Goal: Information Seeking & Learning: Compare options

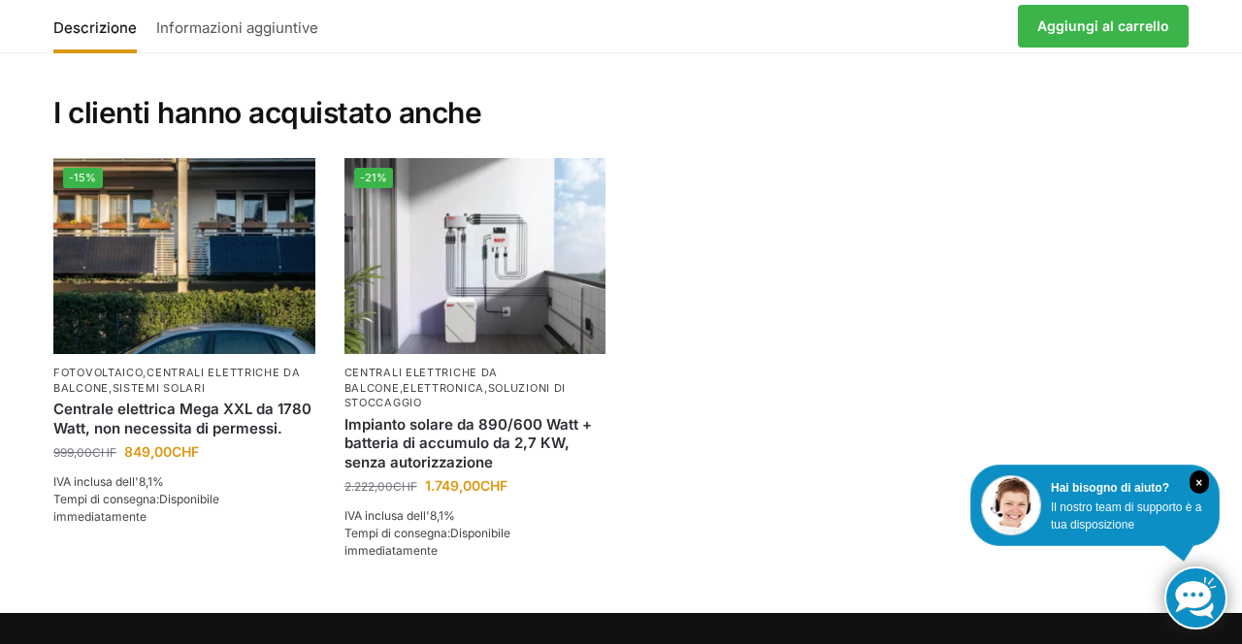
scroll to position [4211, 0]
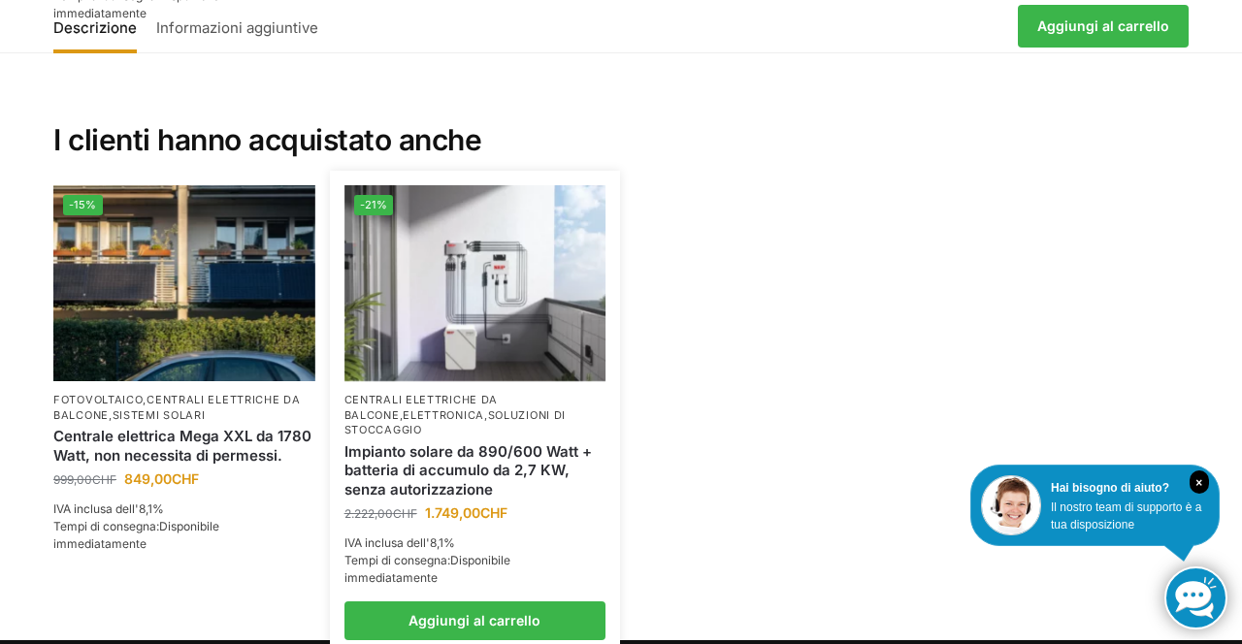
click at [495, 276] on img at bounding box center [475, 283] width 262 height 196
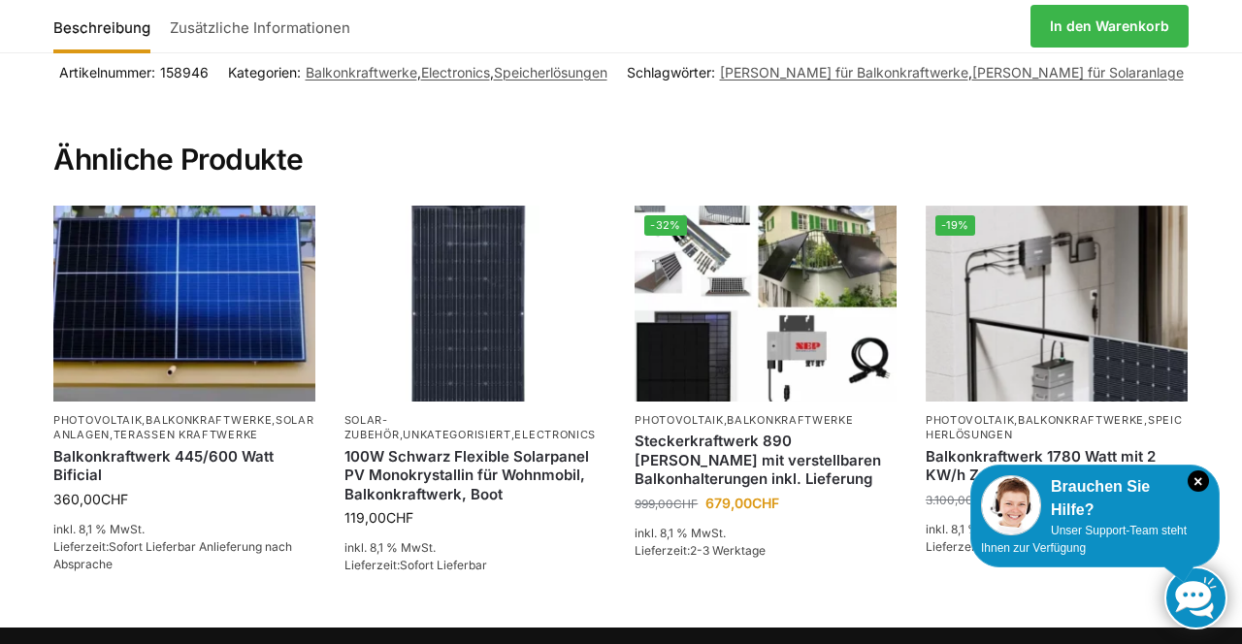
scroll to position [4118, 0]
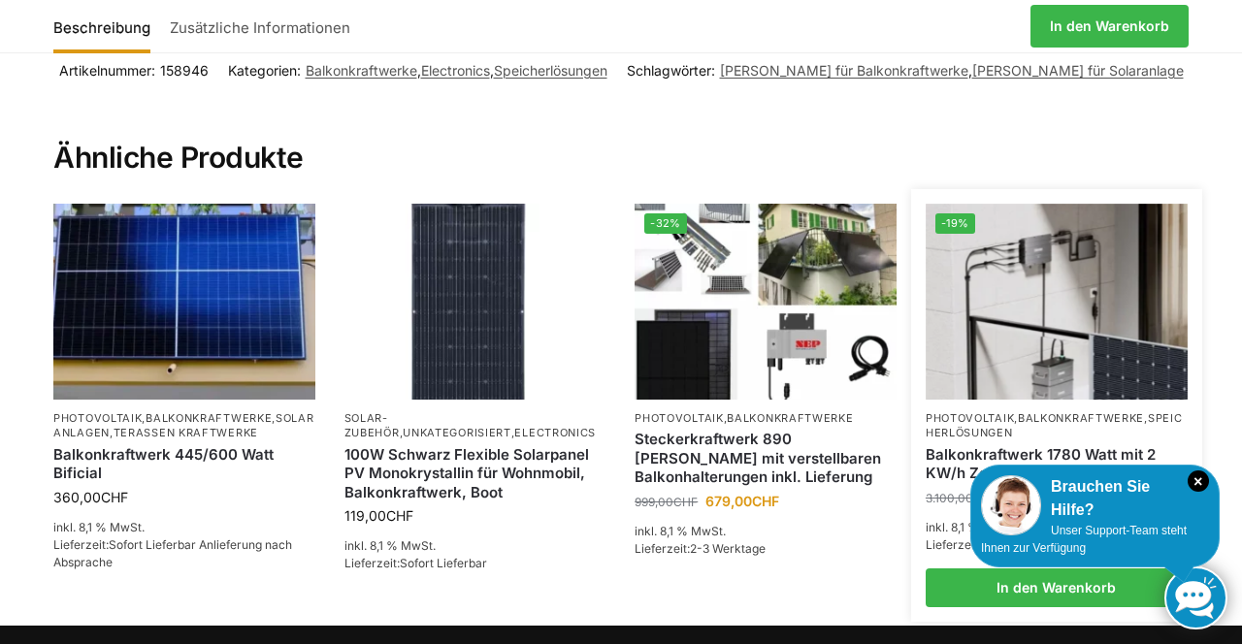
click at [1058, 324] on img at bounding box center [1057, 302] width 262 height 196
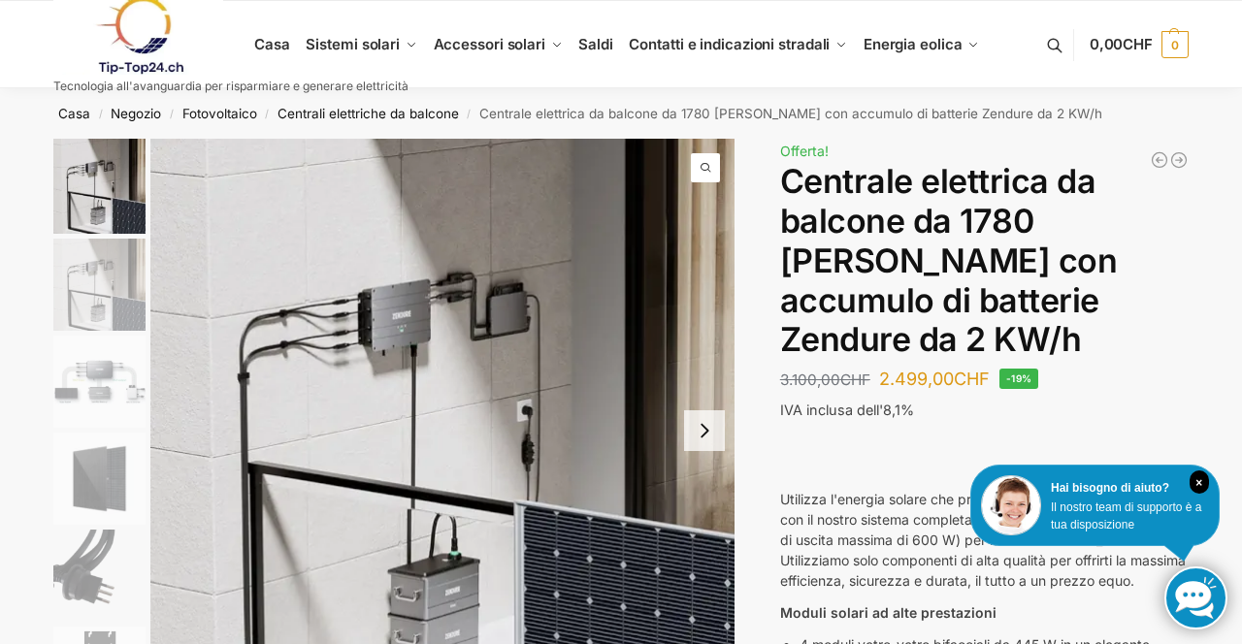
click at [360, 58] on link at bounding box center [230, 35] width 355 height 79
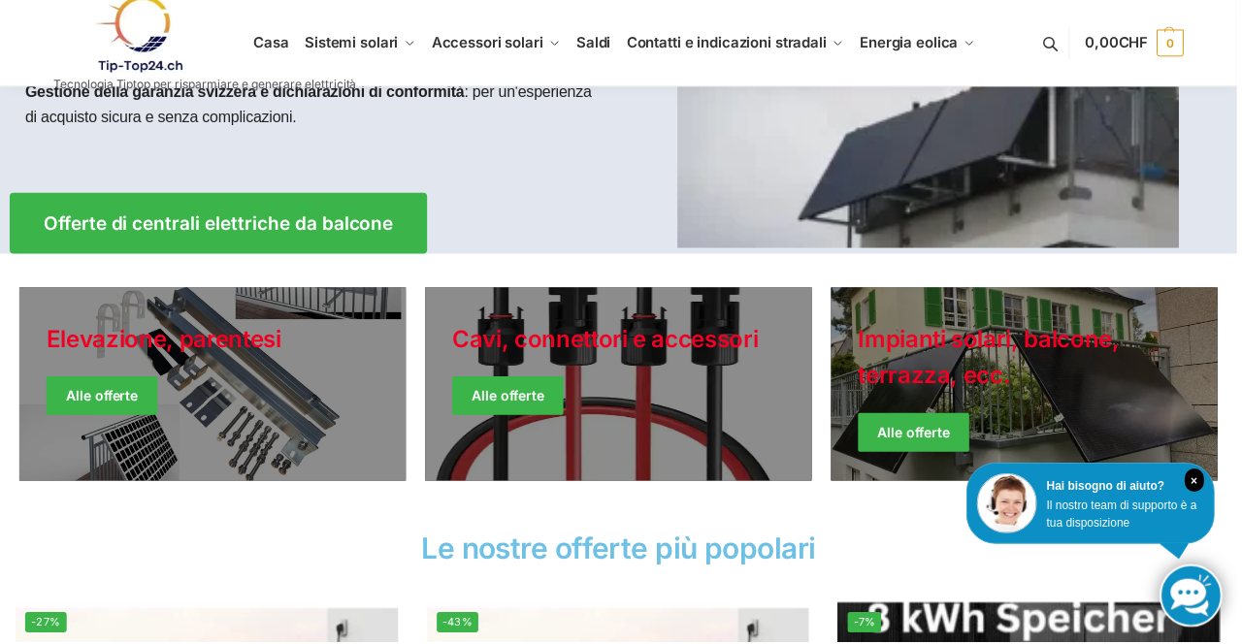
scroll to position [333, 0]
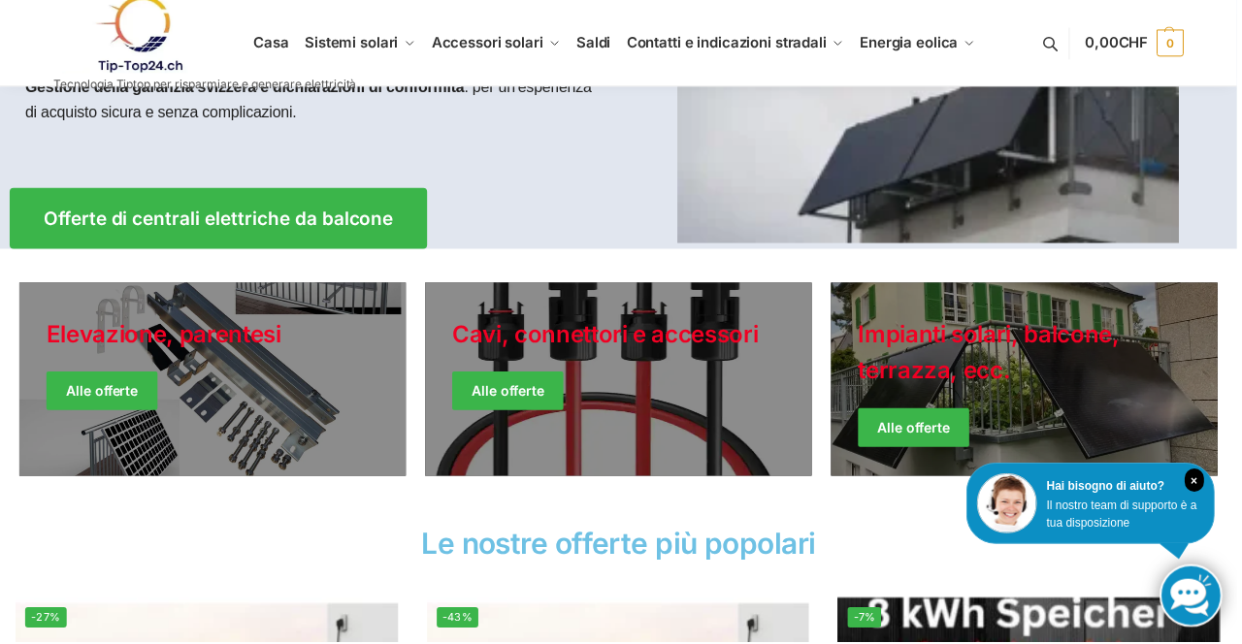
click at [1051, 376] on link "Giacche invernali" at bounding box center [1029, 381] width 388 height 194
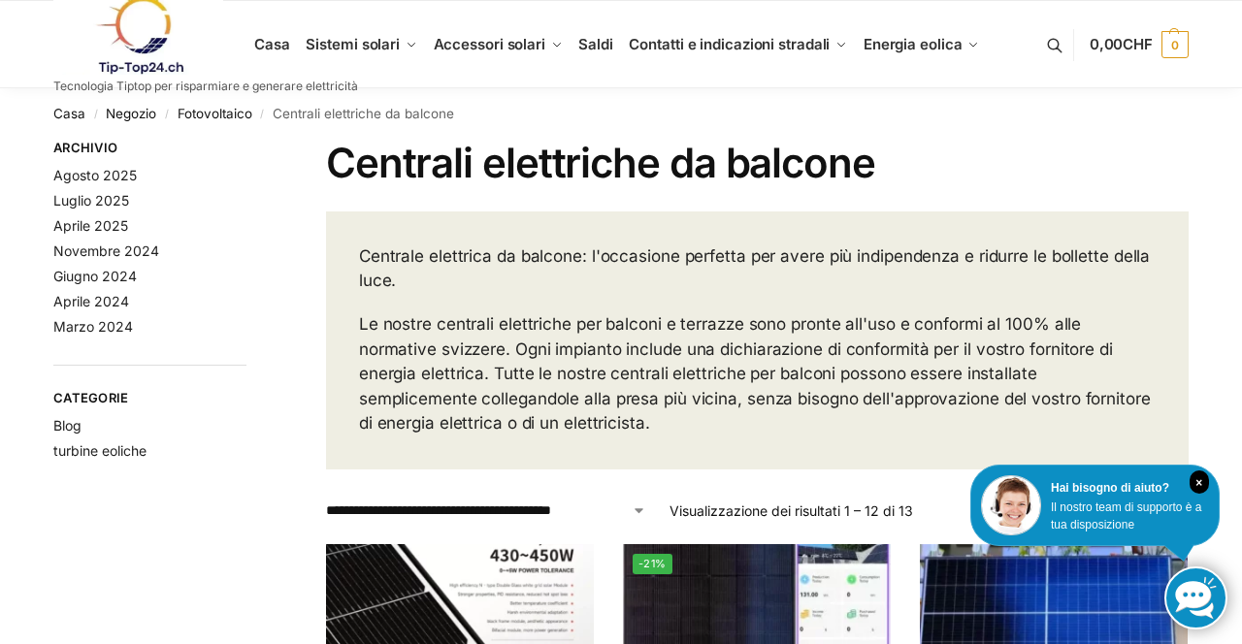
click at [285, 45] on link at bounding box center [205, 35] width 305 height 79
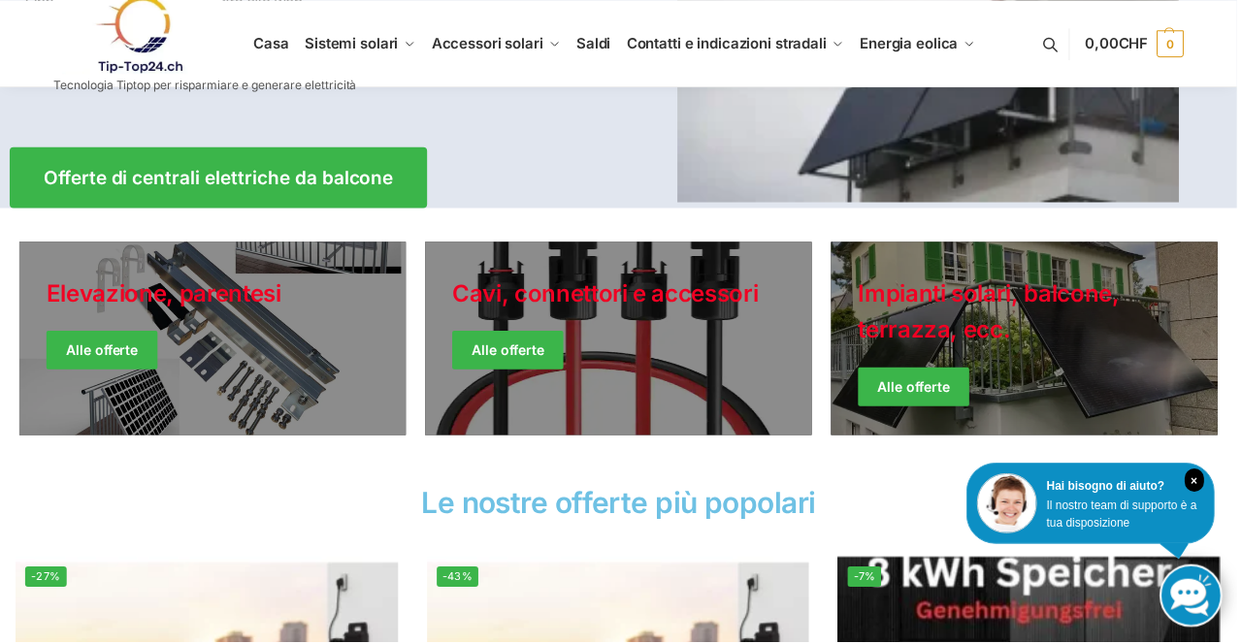
scroll to position [380, 0]
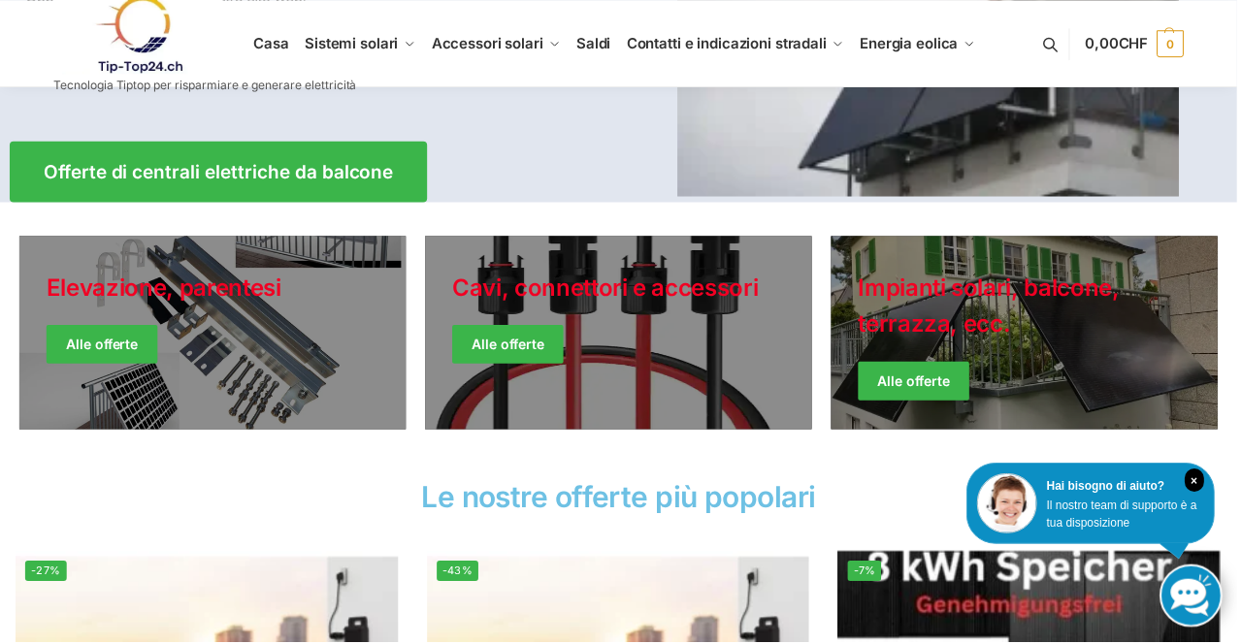
click at [987, 361] on link "Giacche invernali" at bounding box center [1029, 334] width 388 height 194
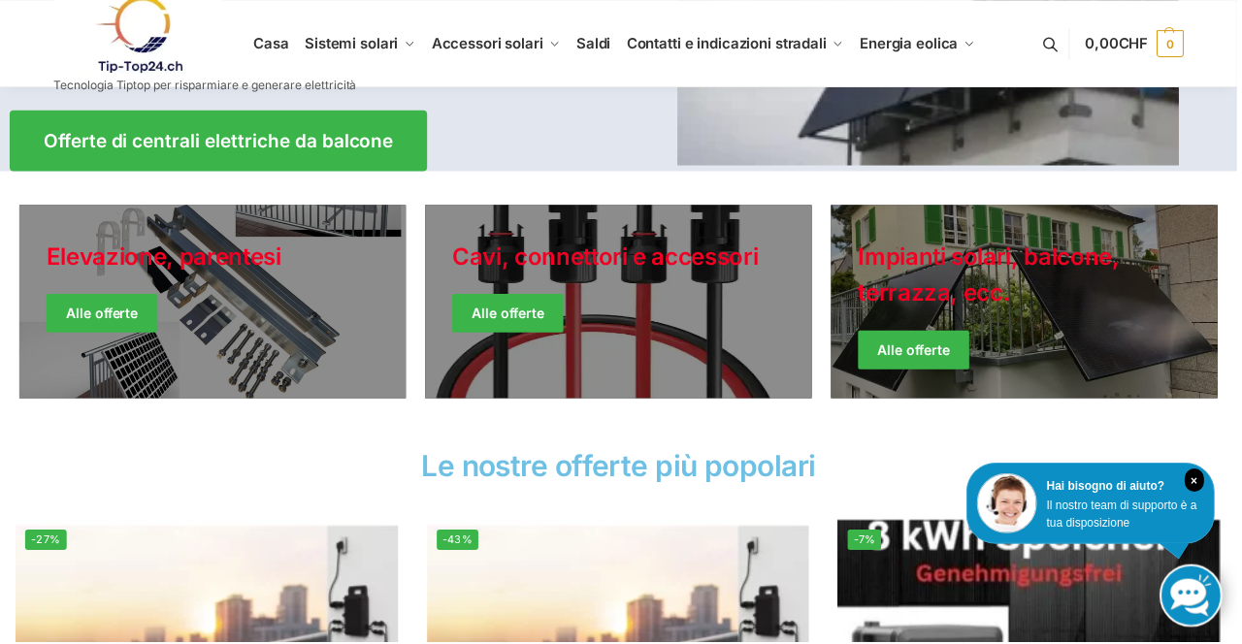
scroll to position [442, 0]
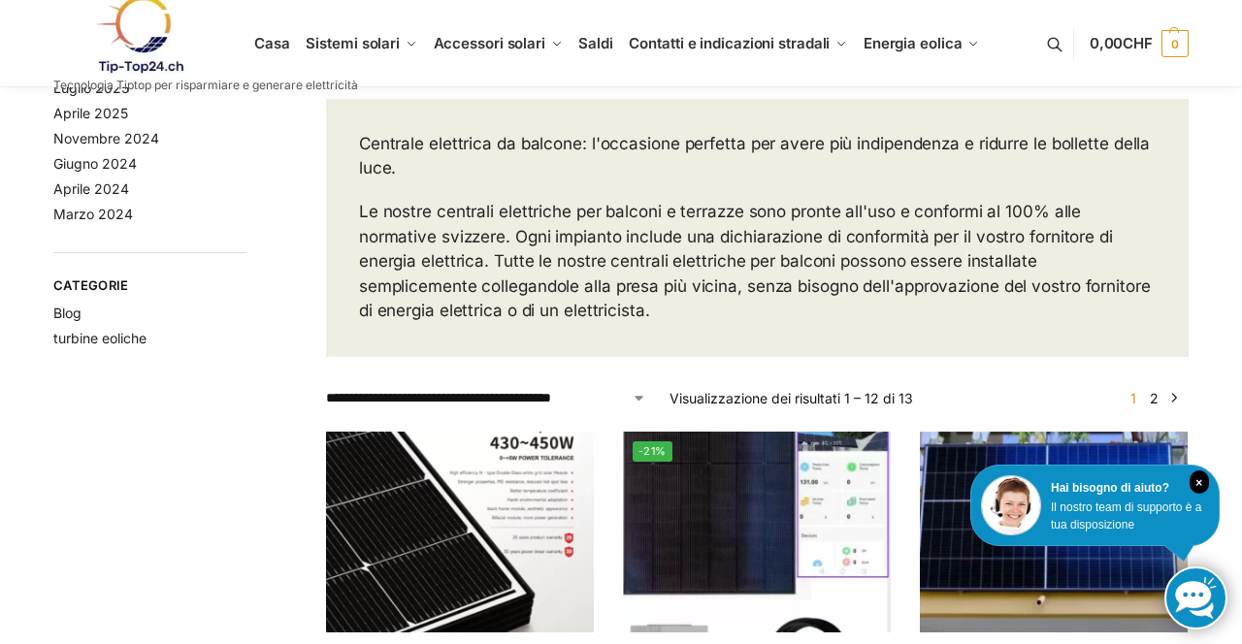
scroll to position [258, 0]
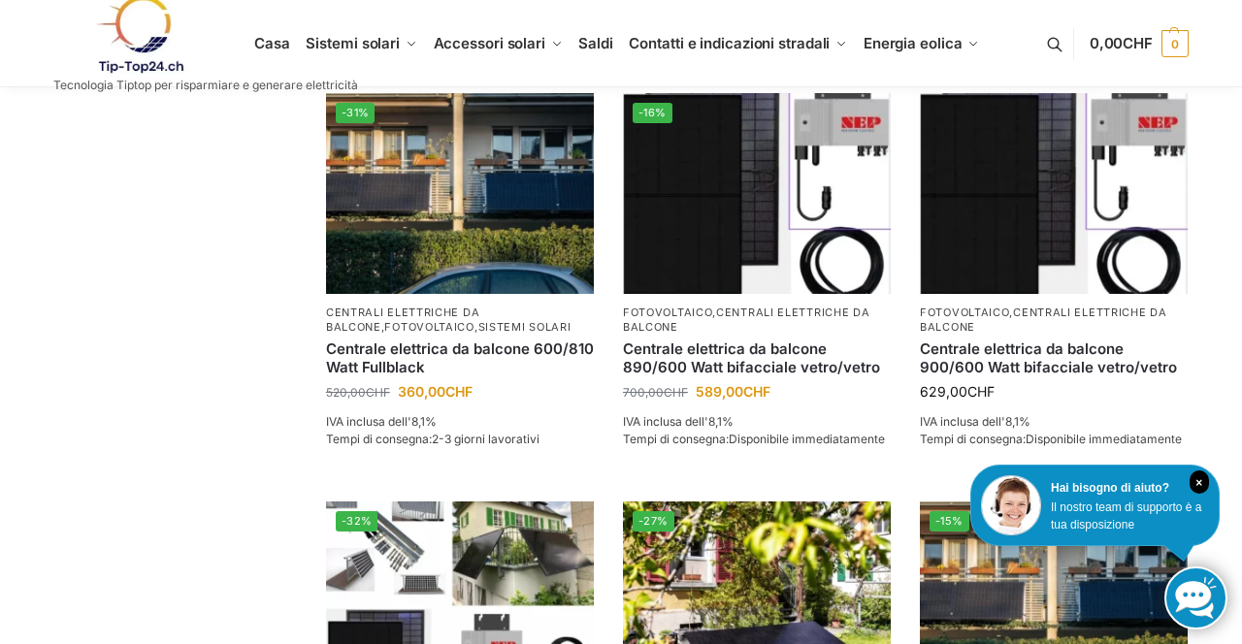
scroll to position [893, 0]
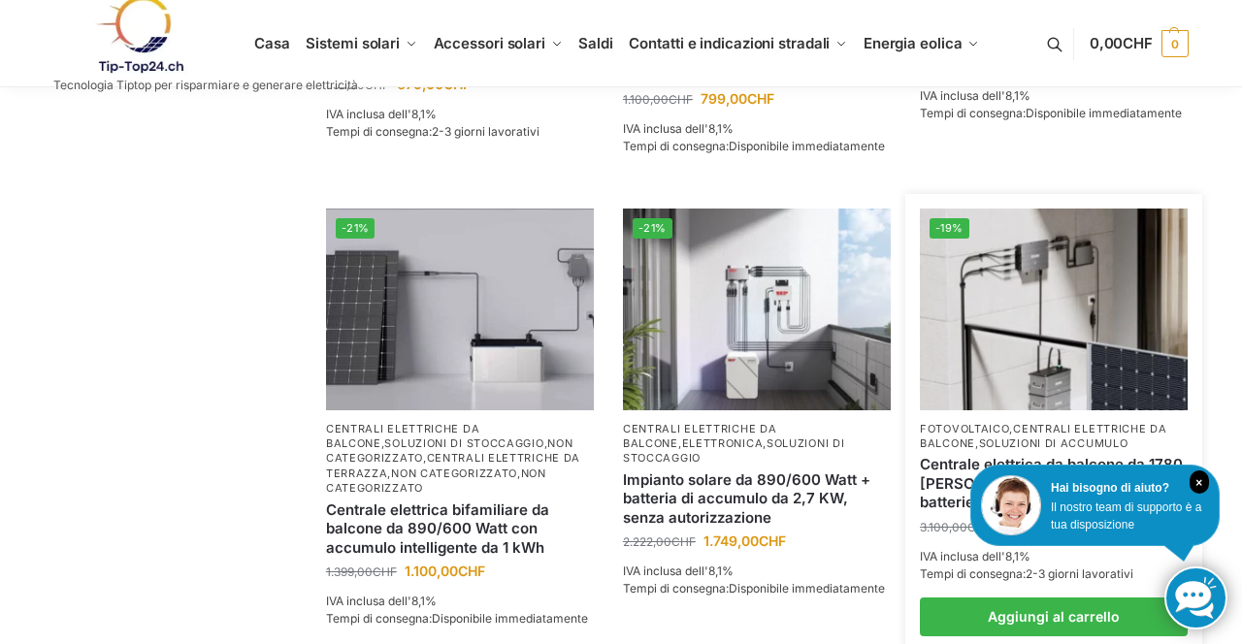
click at [1060, 379] on img at bounding box center [1054, 309] width 268 height 201
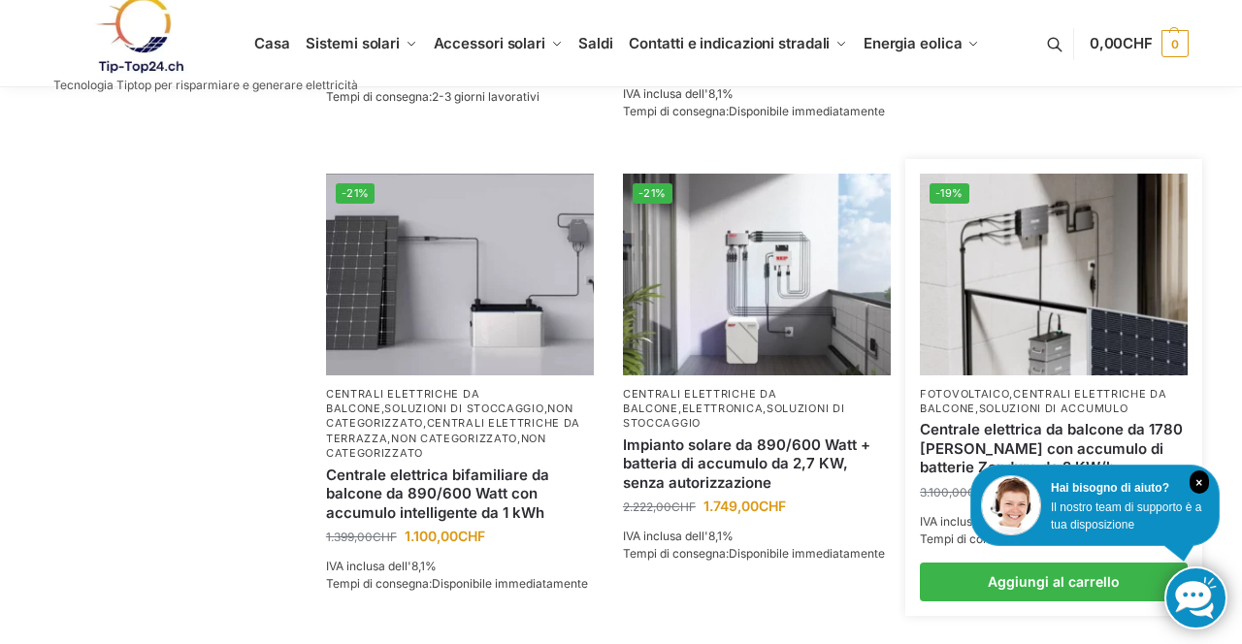
scroll to position [1688, 0]
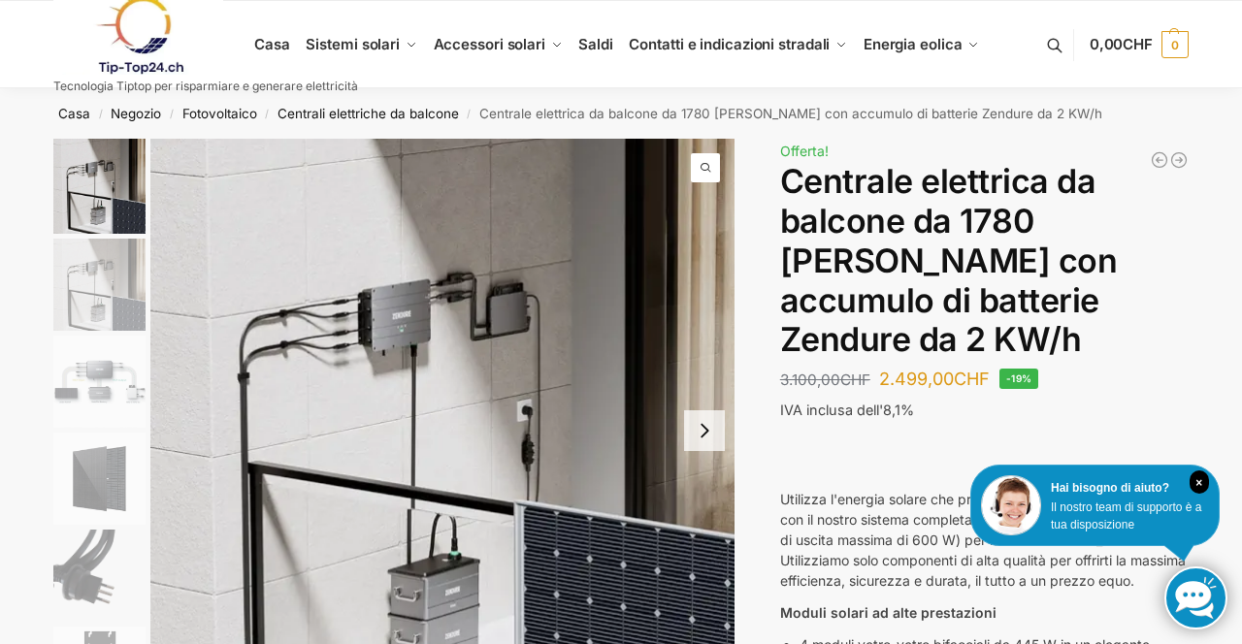
click at [1221, 601] on link at bounding box center [1195, 598] width 63 height 63
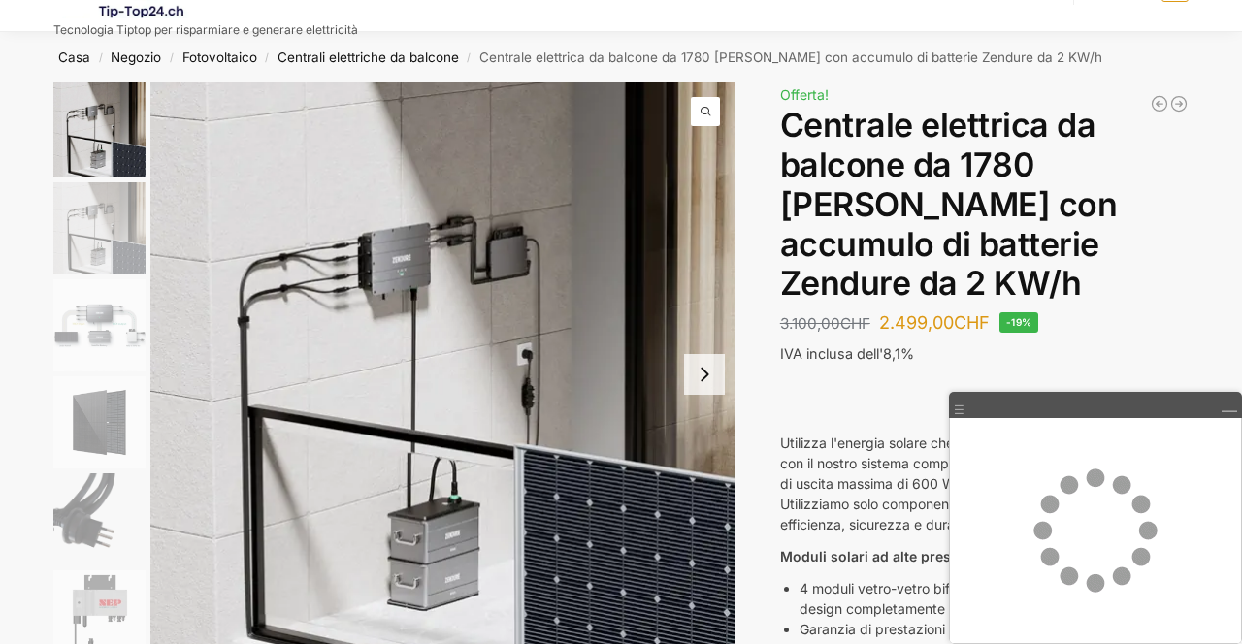
scroll to position [66, 0]
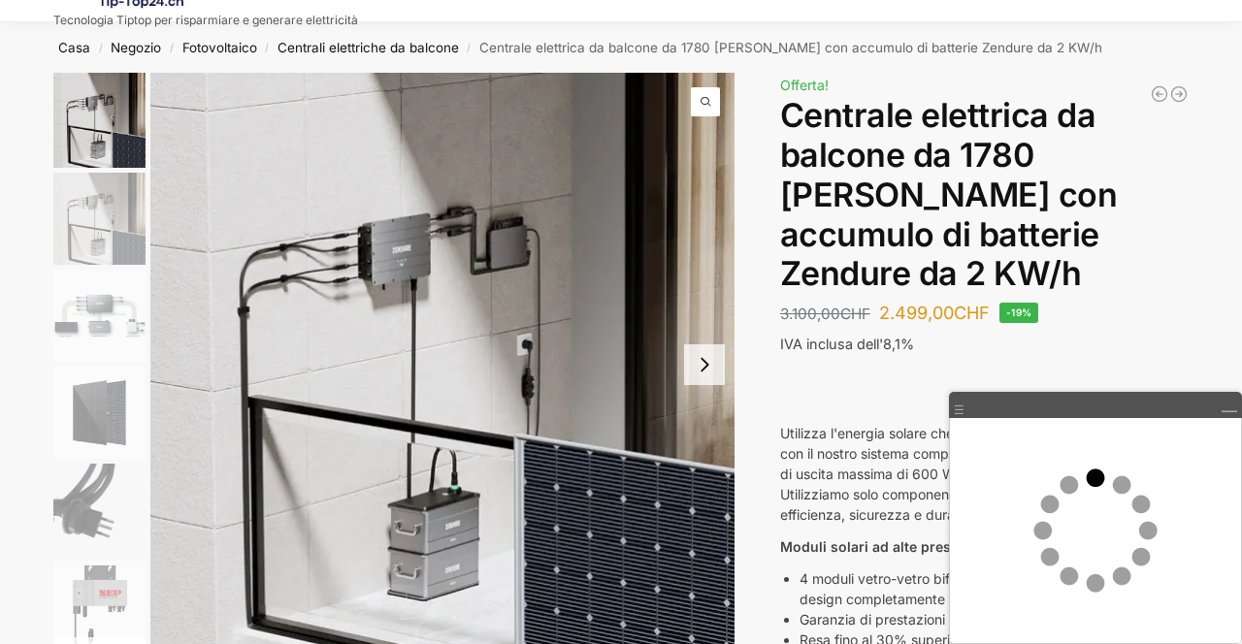
click at [1176, 233] on h1 "Centrale elettrica da balcone da 1780 Watt con accumulo di batterie Zendure da …" at bounding box center [984, 195] width 409 height 198
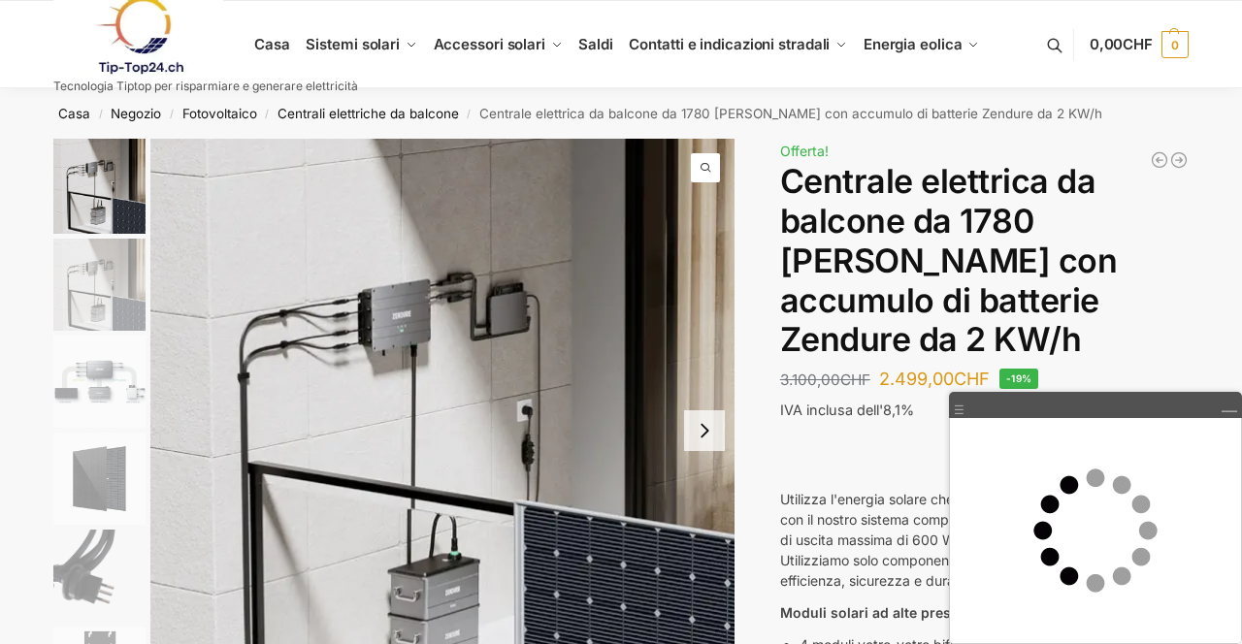
click at [803, 224] on font "Centrale elettrica da balcone da 1780 Watt con accumulo di batterie Zendure da …" at bounding box center [949, 260] width 338 height 198
click at [803, 247] on font "Centrale elettrica da balcone da 1780 Watt con accumulo di batterie Zendure da …" at bounding box center [949, 260] width 338 height 198
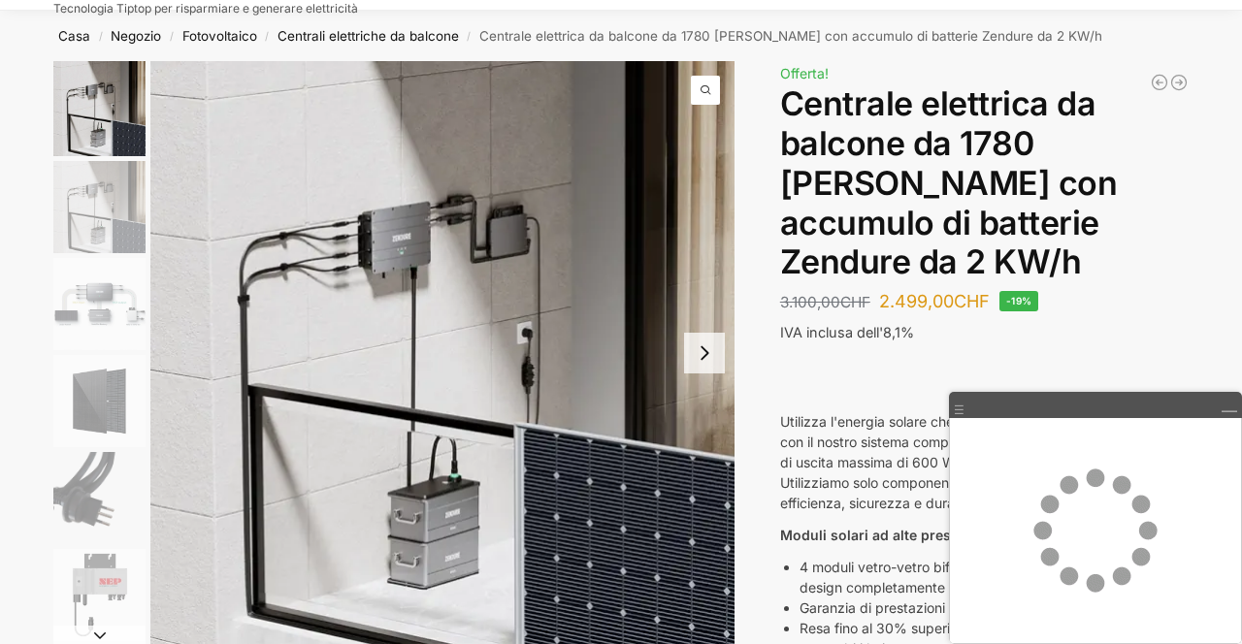
scroll to position [89, 0]
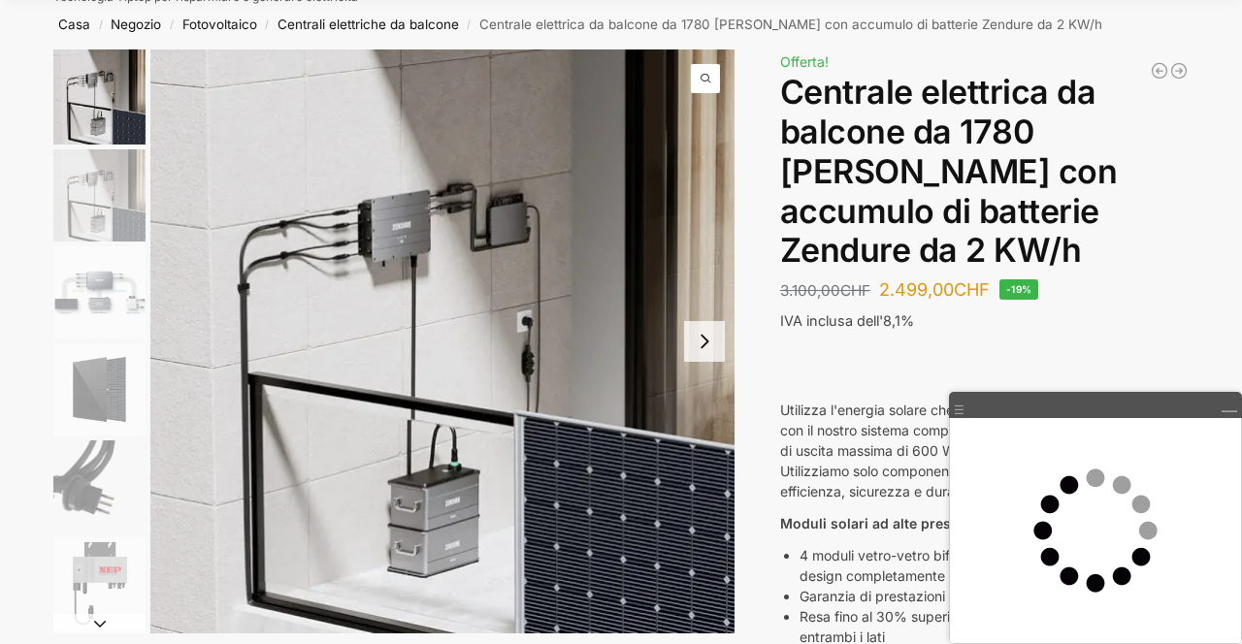
click at [1241, 547] on div at bounding box center [1095, 531] width 293 height 226
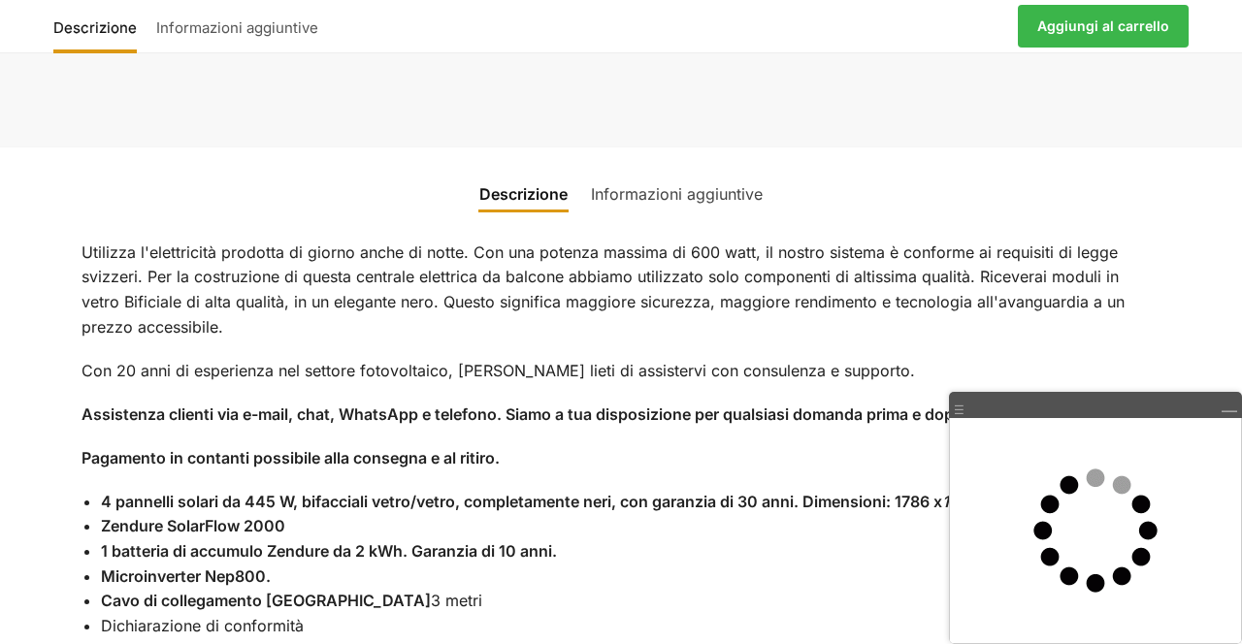
scroll to position [1917, 0]
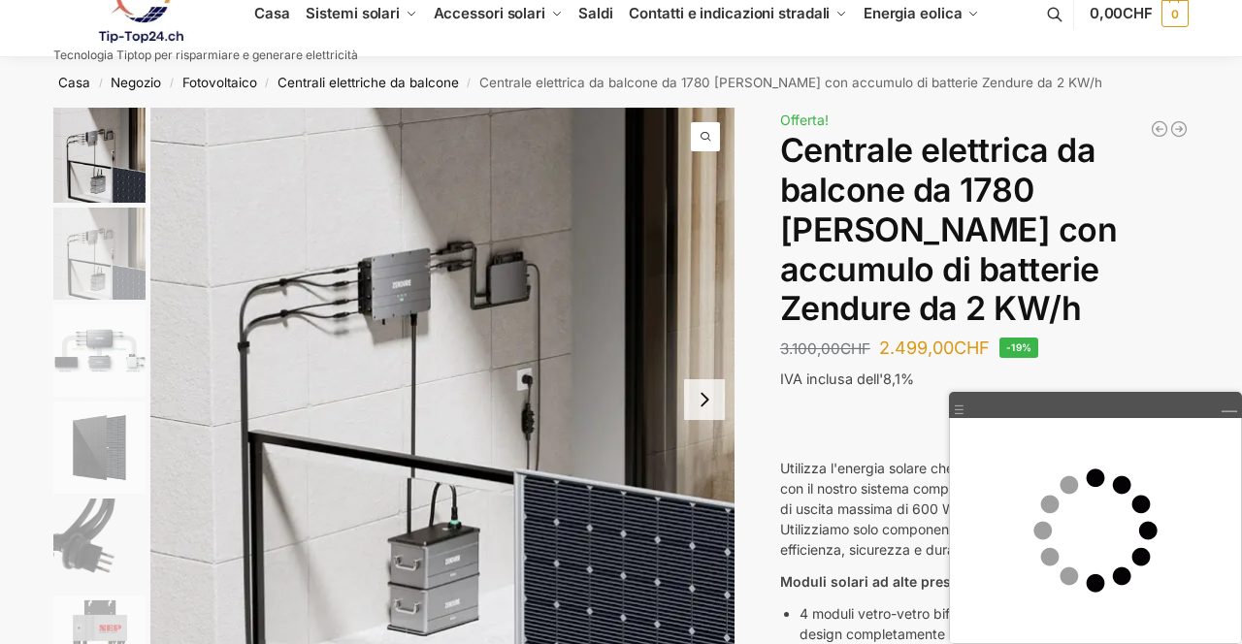
scroll to position [0, 0]
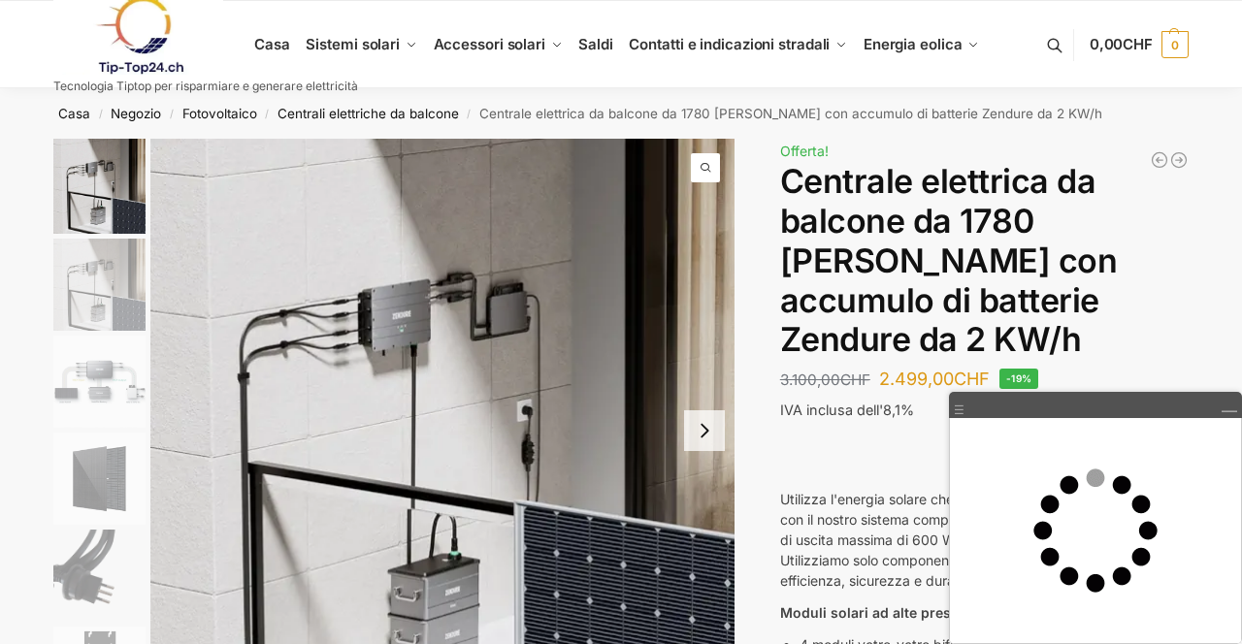
click at [247, 56] on link at bounding box center [205, 35] width 305 height 79
click at [268, 54] on link at bounding box center [205, 35] width 305 height 79
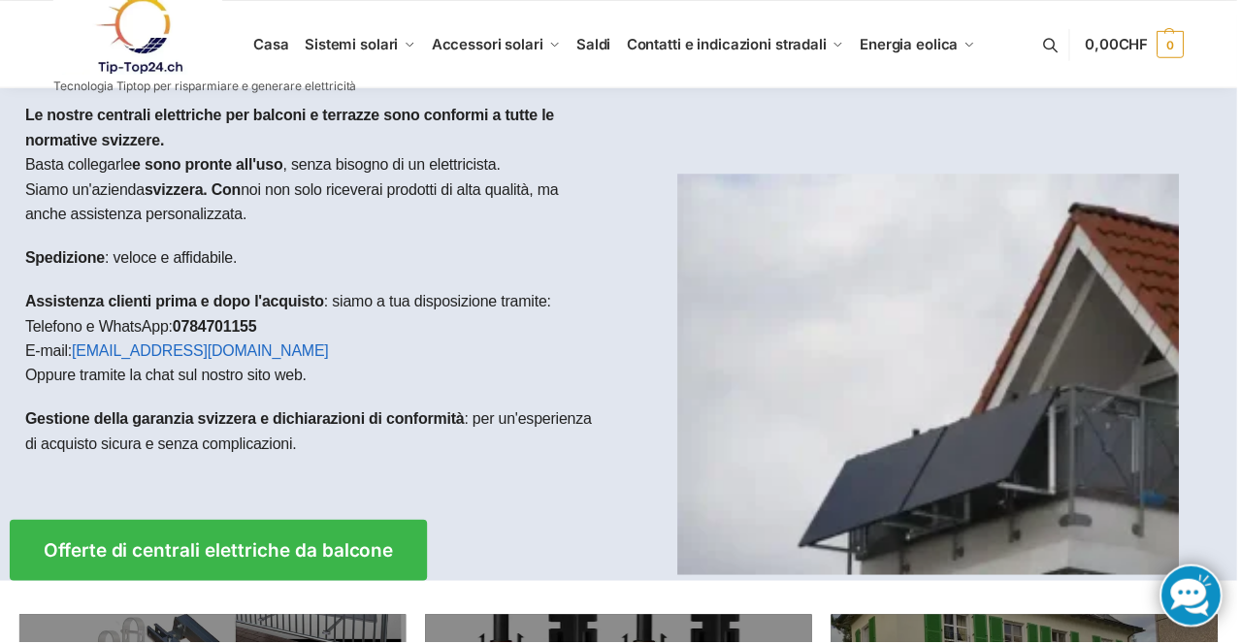
click at [355, 43] on link at bounding box center [205, 35] width 305 height 79
click at [274, 26] on link at bounding box center [205, 35] width 305 height 79
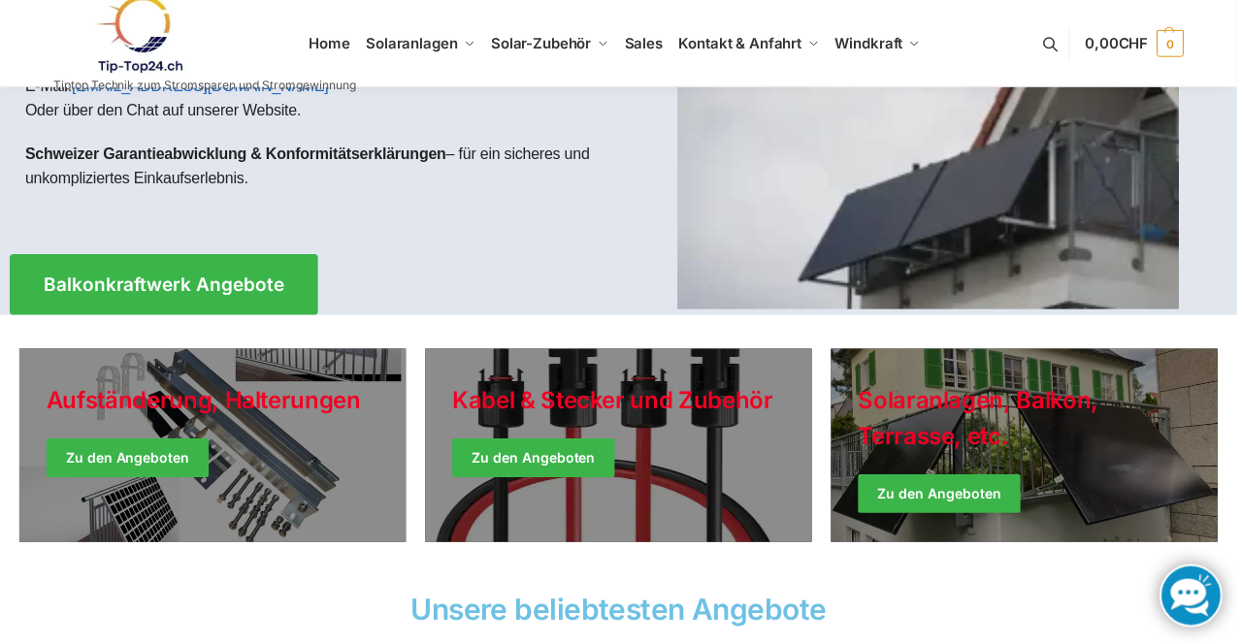
click at [1058, 454] on link "Winter Jackets" at bounding box center [1029, 447] width 388 height 194
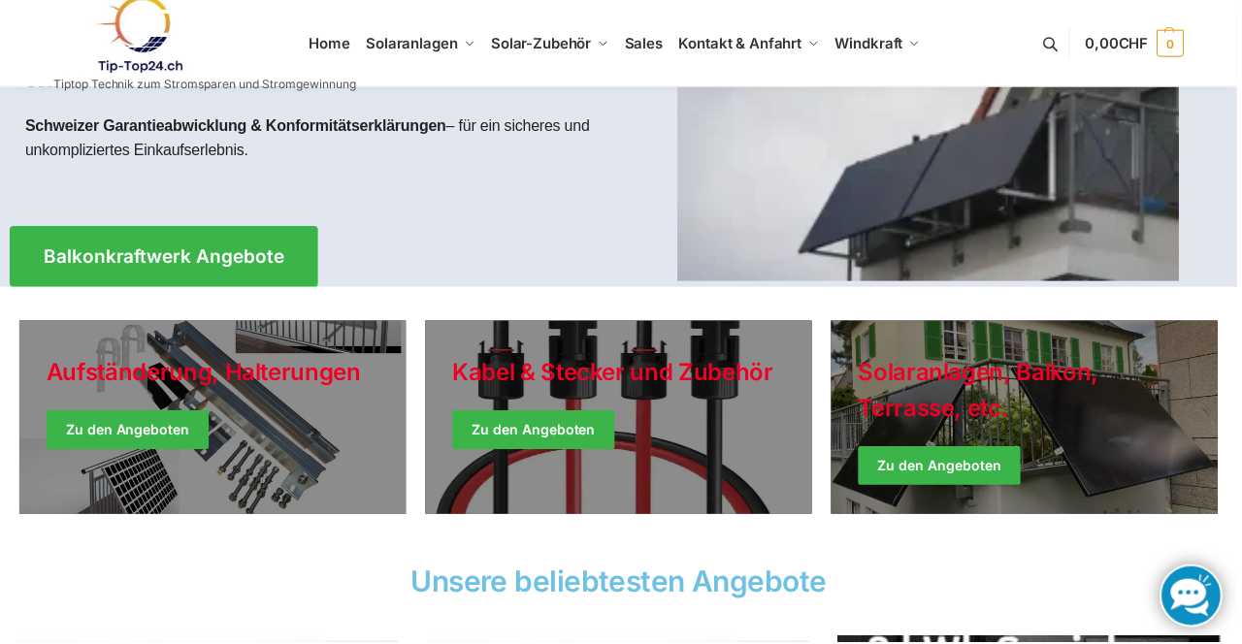
scroll to position [304, 0]
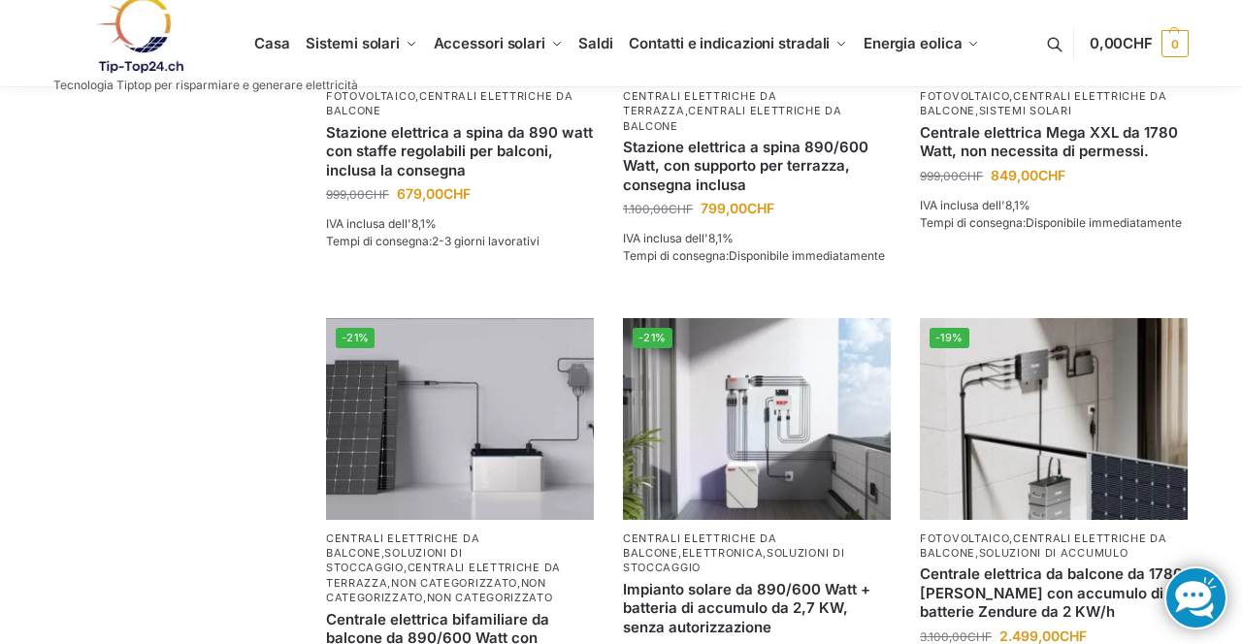
scroll to position [1518, 0]
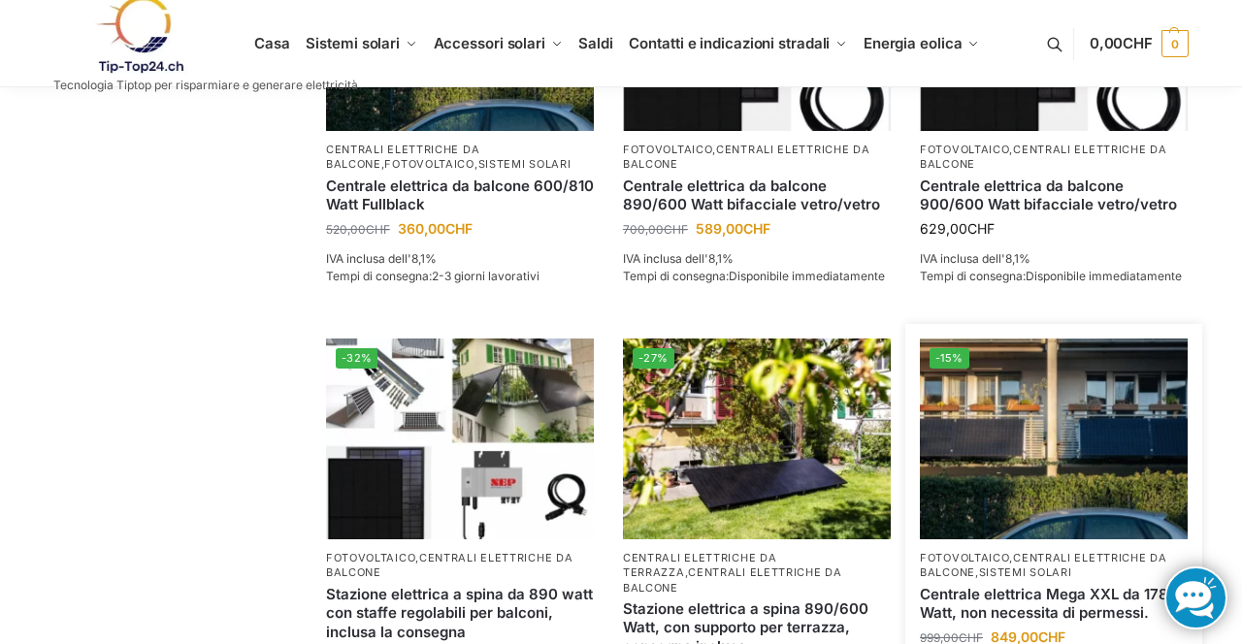
click at [1072, 495] on img at bounding box center [1054, 439] width 268 height 201
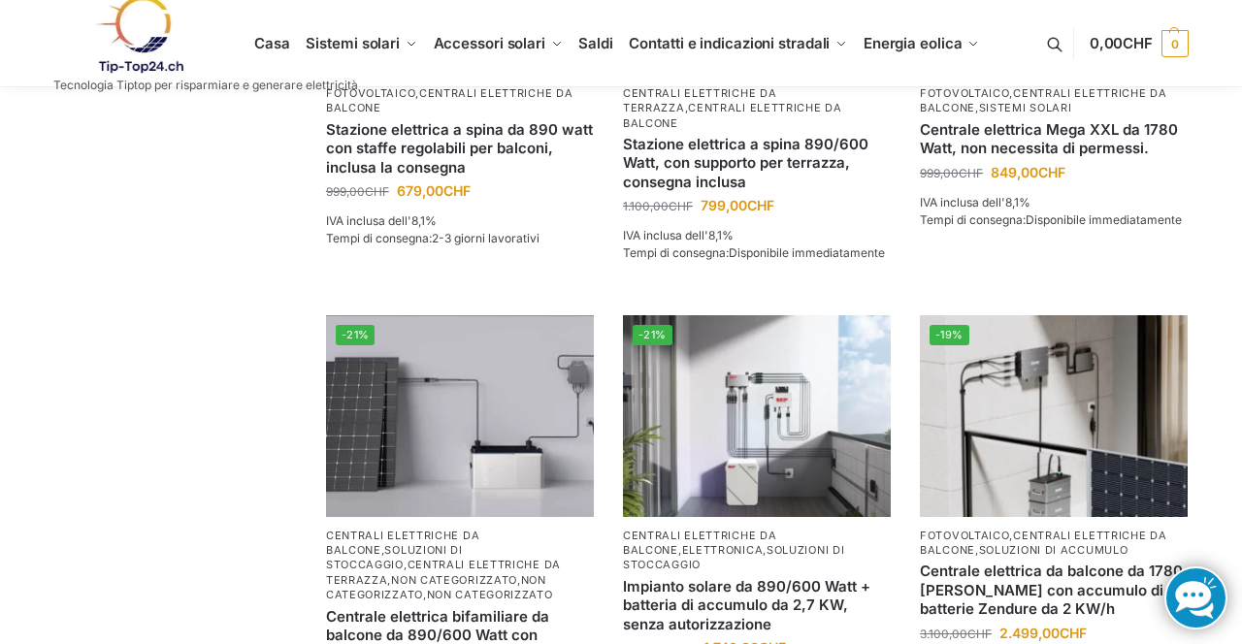
scroll to position [1522, 0]
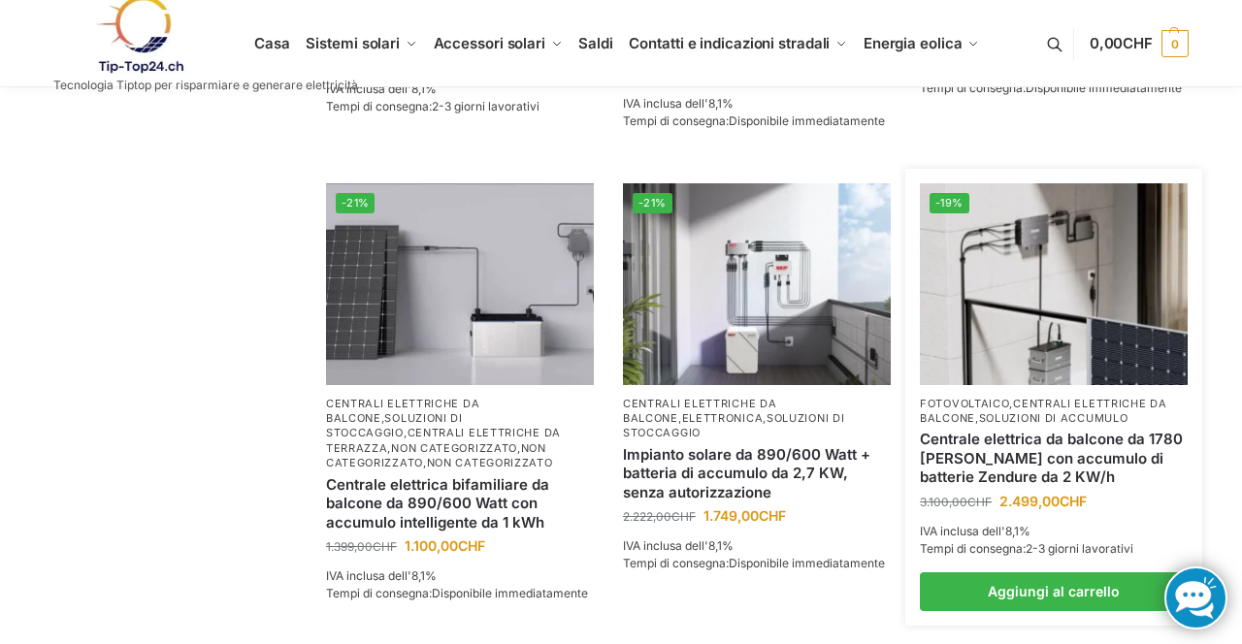
click at [1058, 397] on font "centrali elettriche da balcone" at bounding box center [1043, 411] width 247 height 28
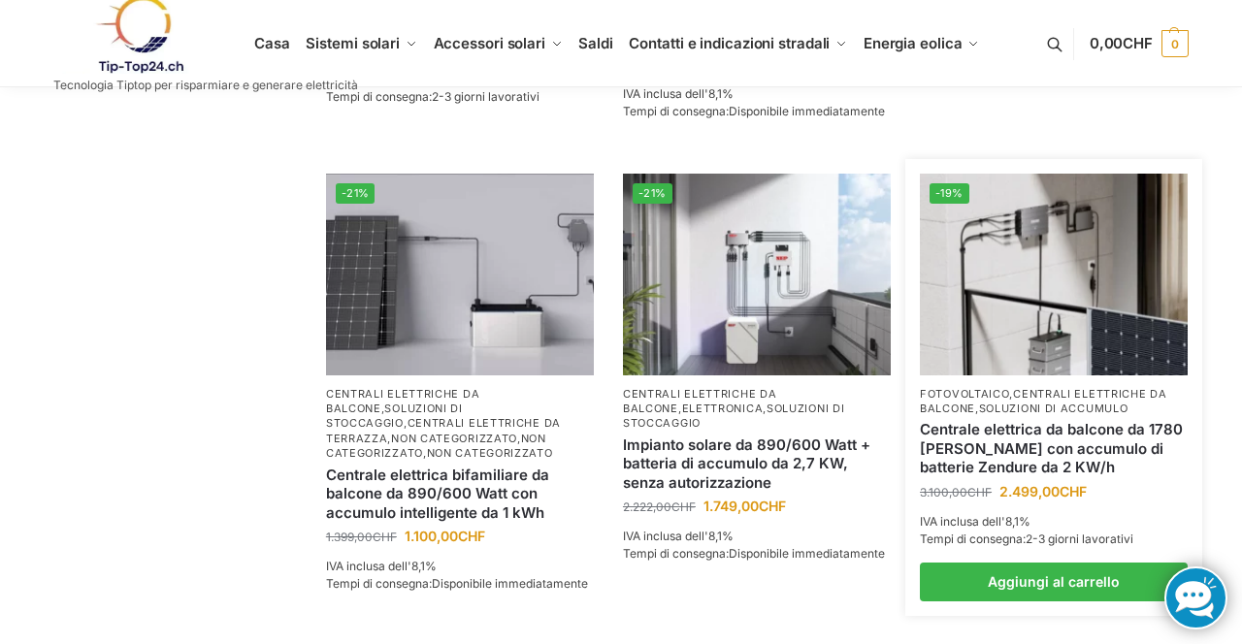
scroll to position [1714, 0]
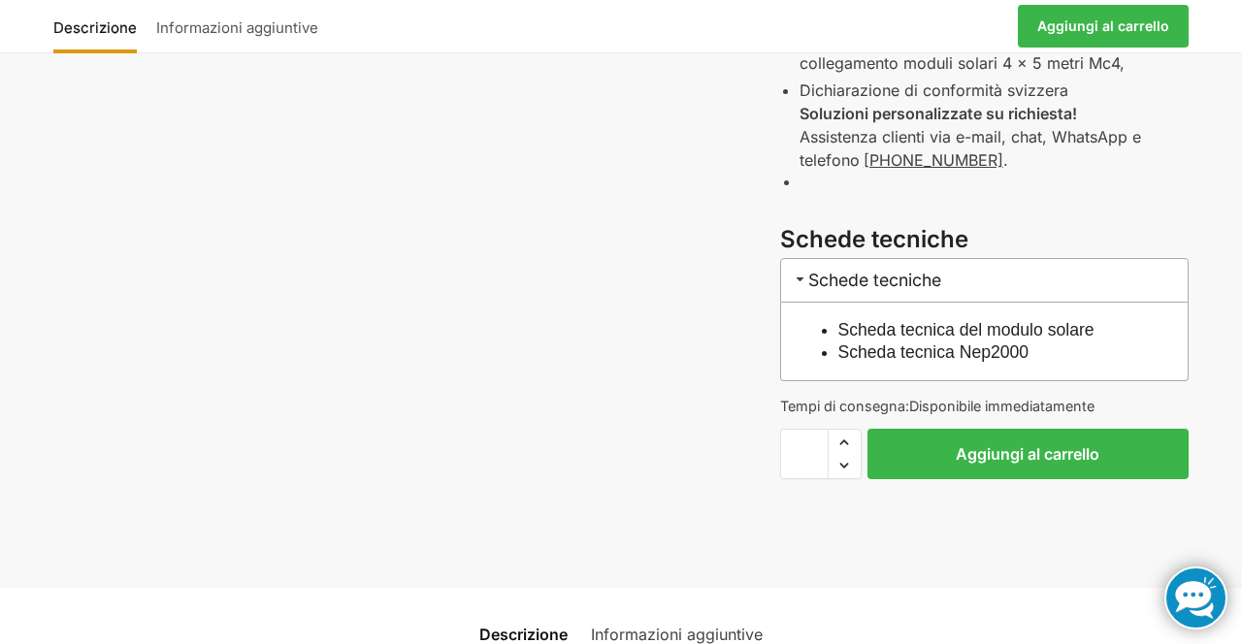
scroll to position [990, 0]
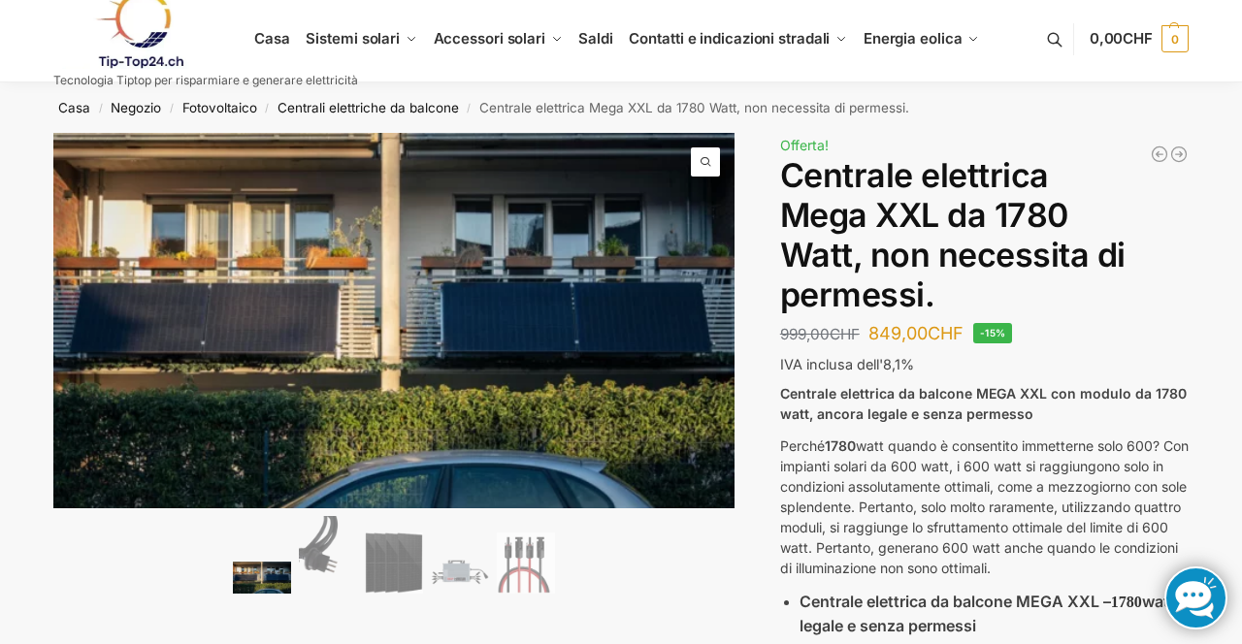
scroll to position [0, 0]
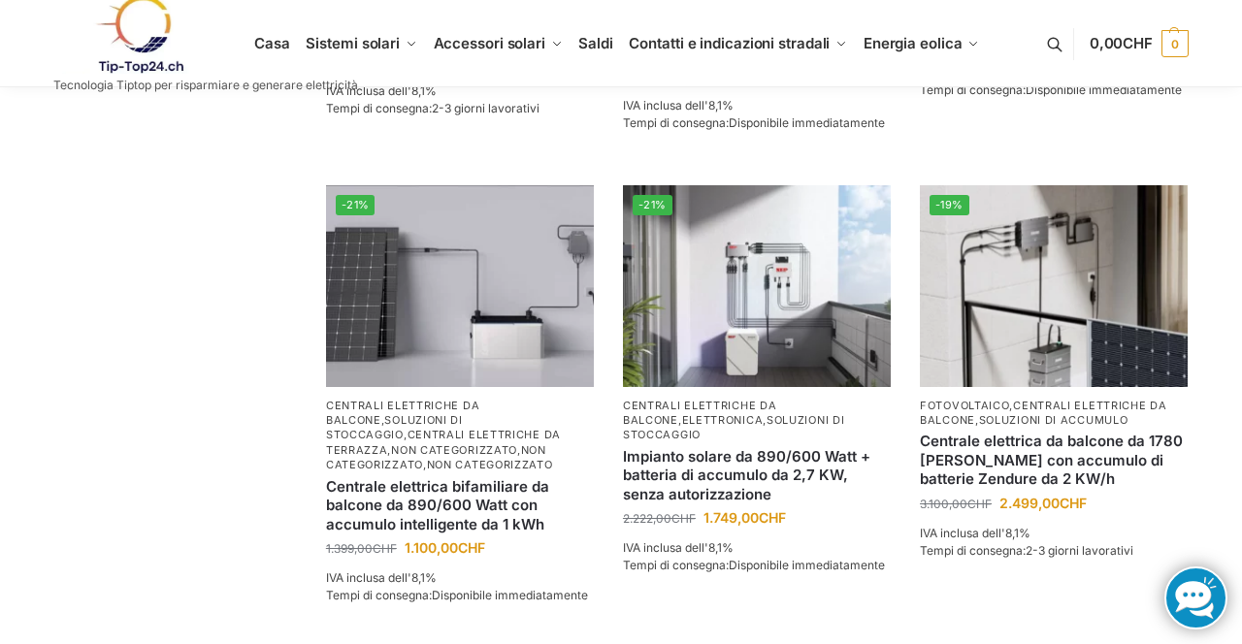
scroll to position [1665, 0]
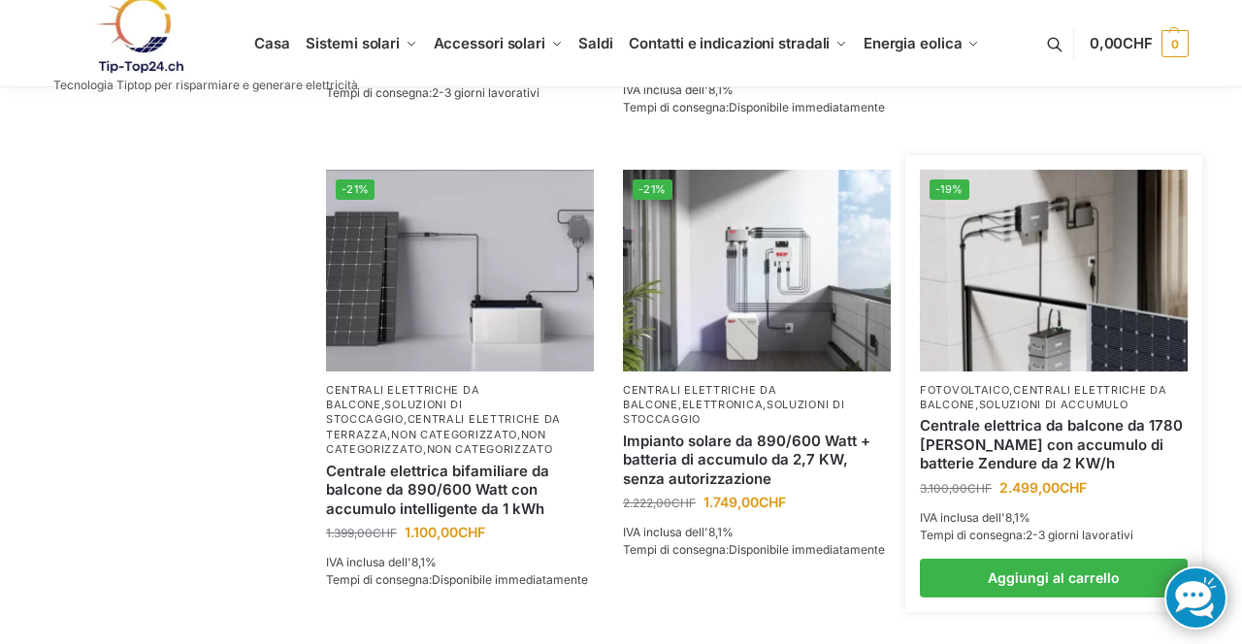
click at [1048, 274] on img at bounding box center [1054, 270] width 268 height 201
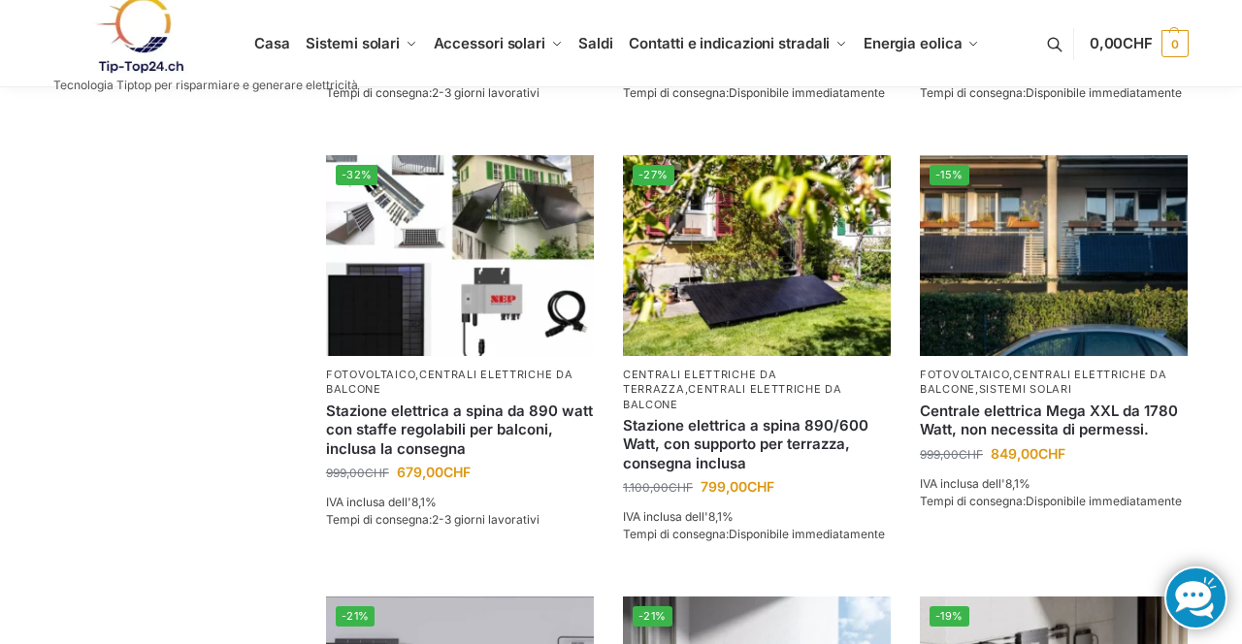
scroll to position [1246, 0]
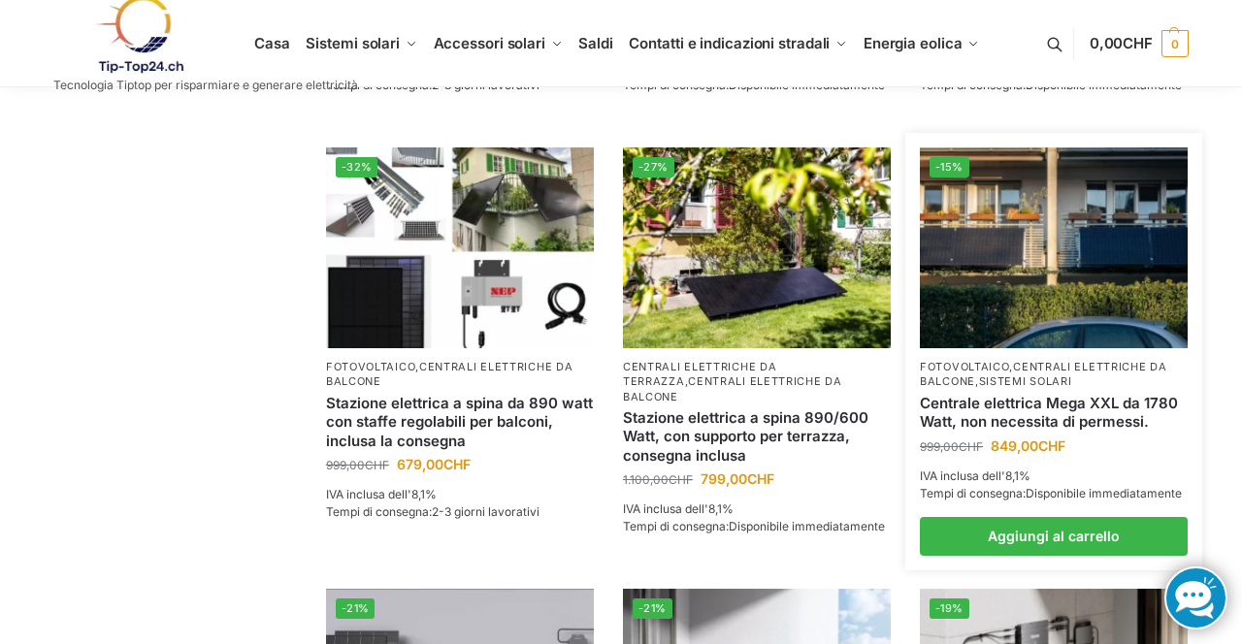
click at [1021, 339] on img at bounding box center [1054, 247] width 268 height 201
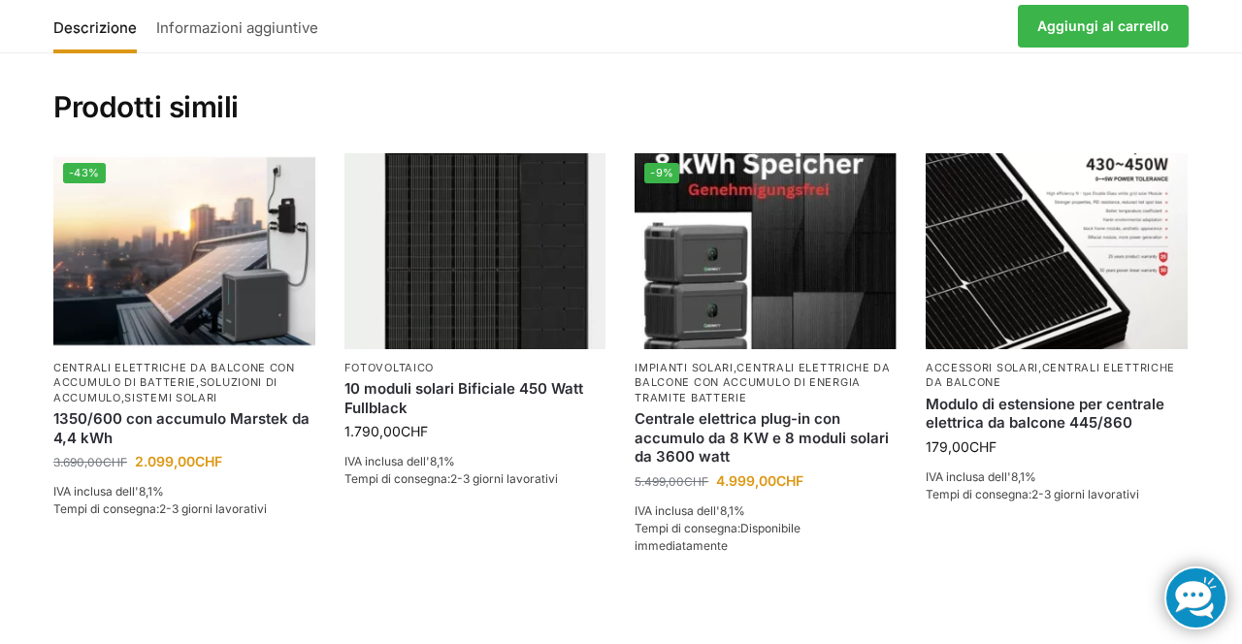
scroll to position [3206, 0]
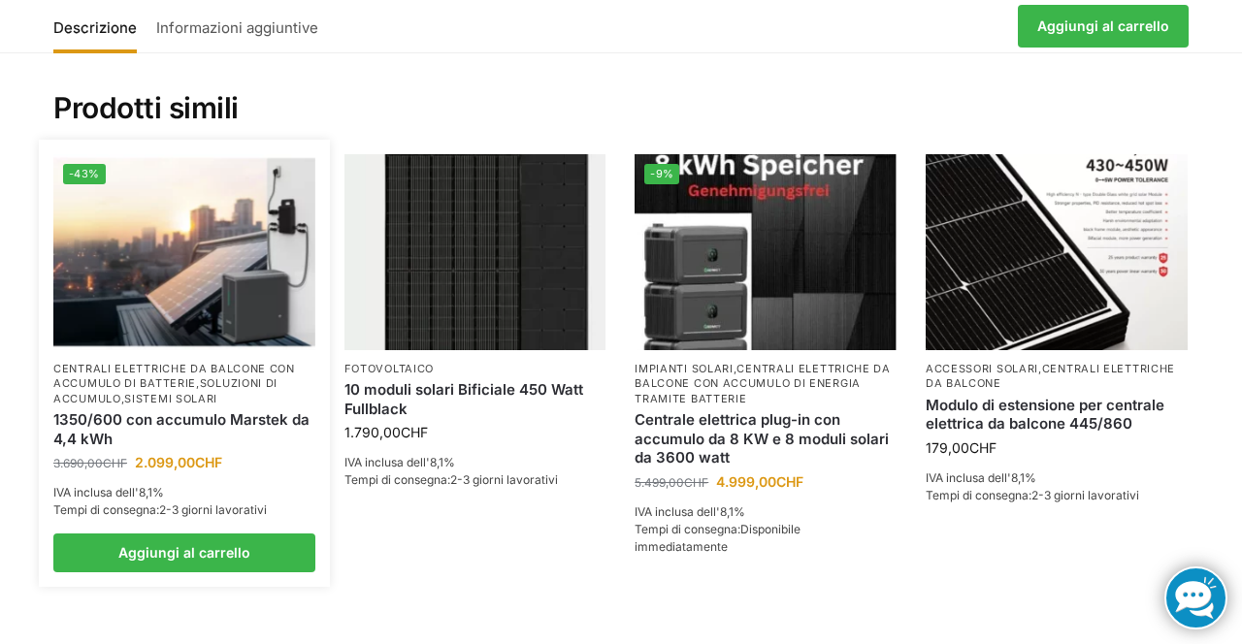
click at [192, 227] on img at bounding box center [184, 252] width 262 height 196
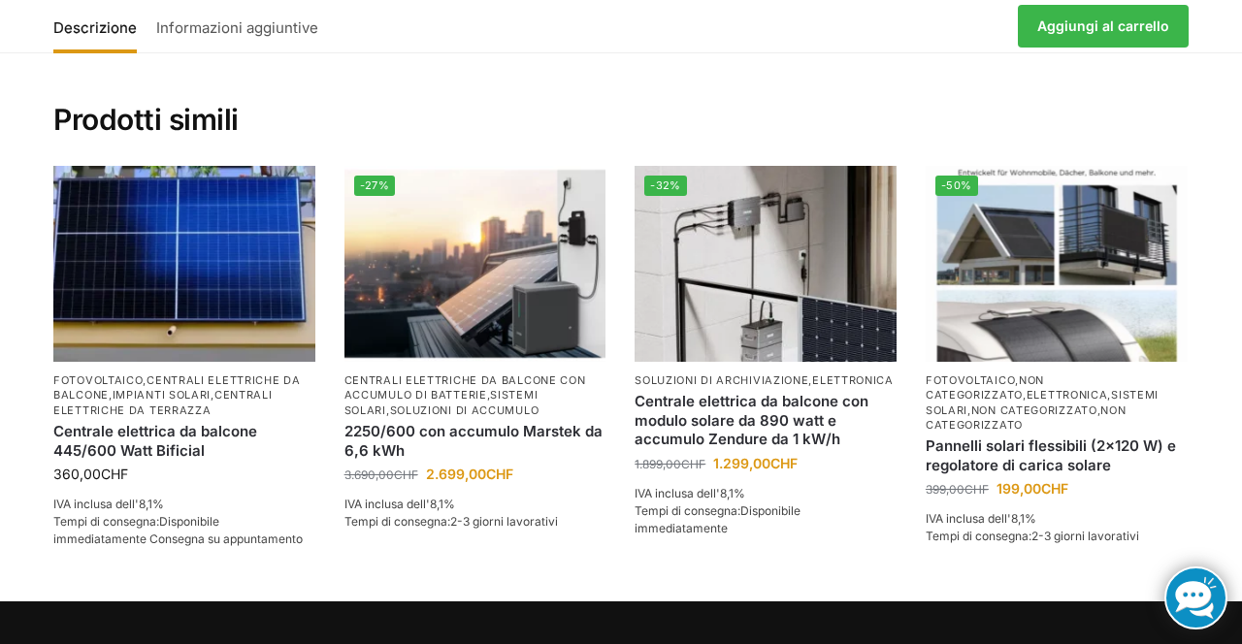
scroll to position [3080, 0]
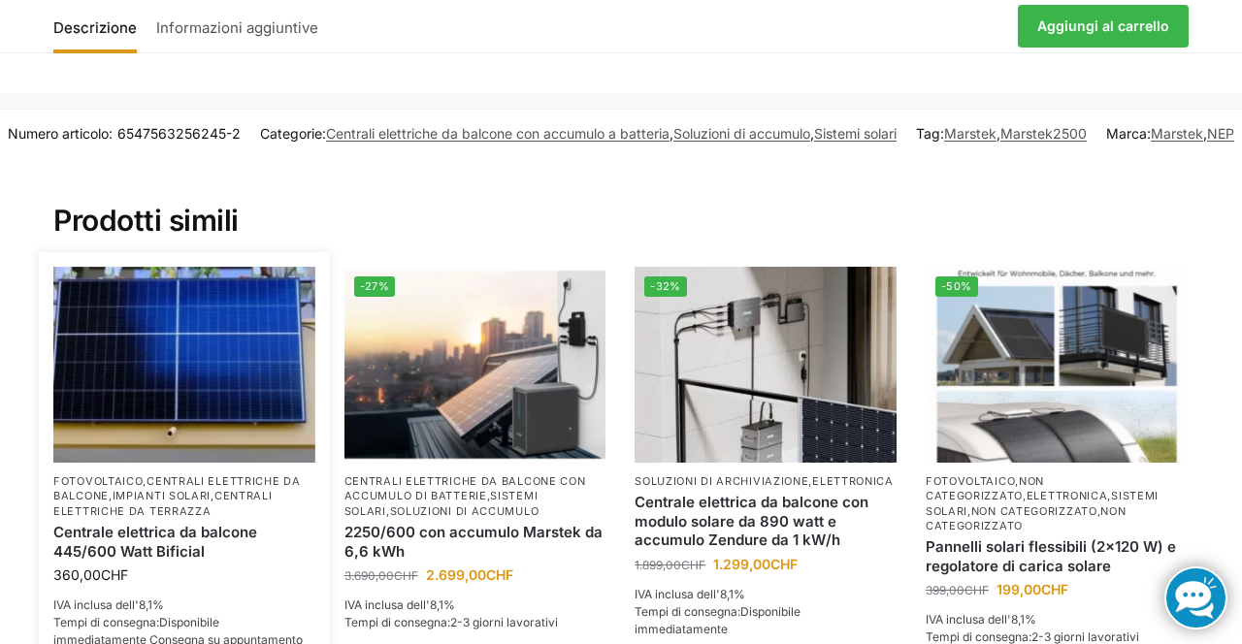
click at [182, 408] on img at bounding box center [184, 365] width 262 height 196
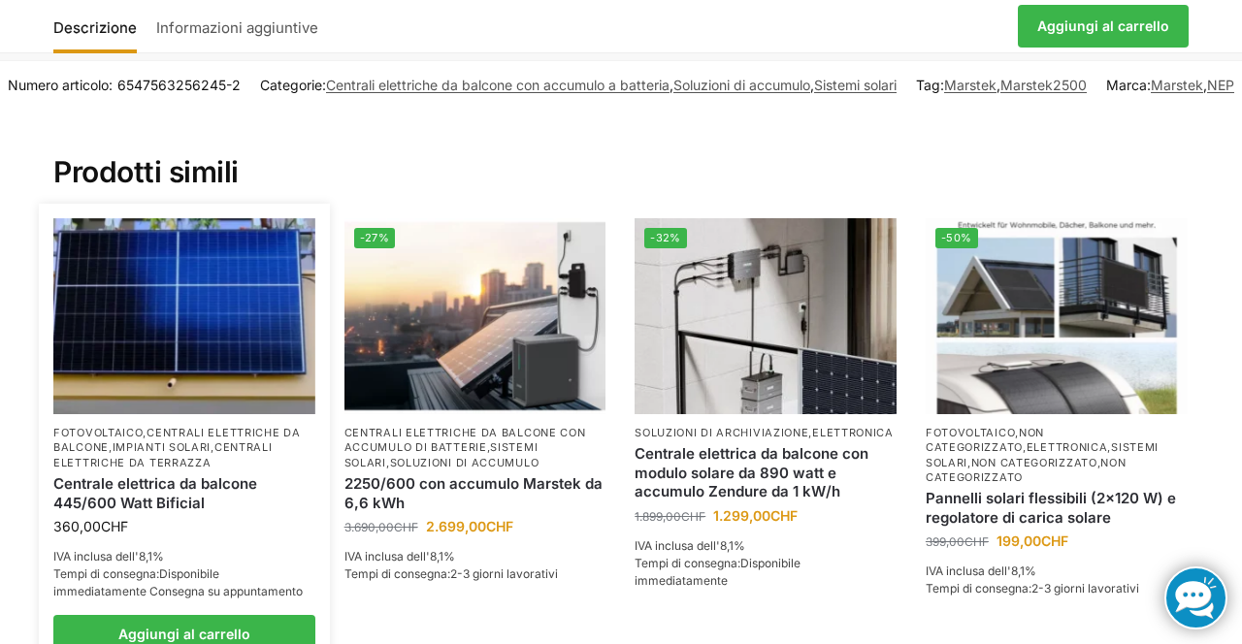
scroll to position [3006, 0]
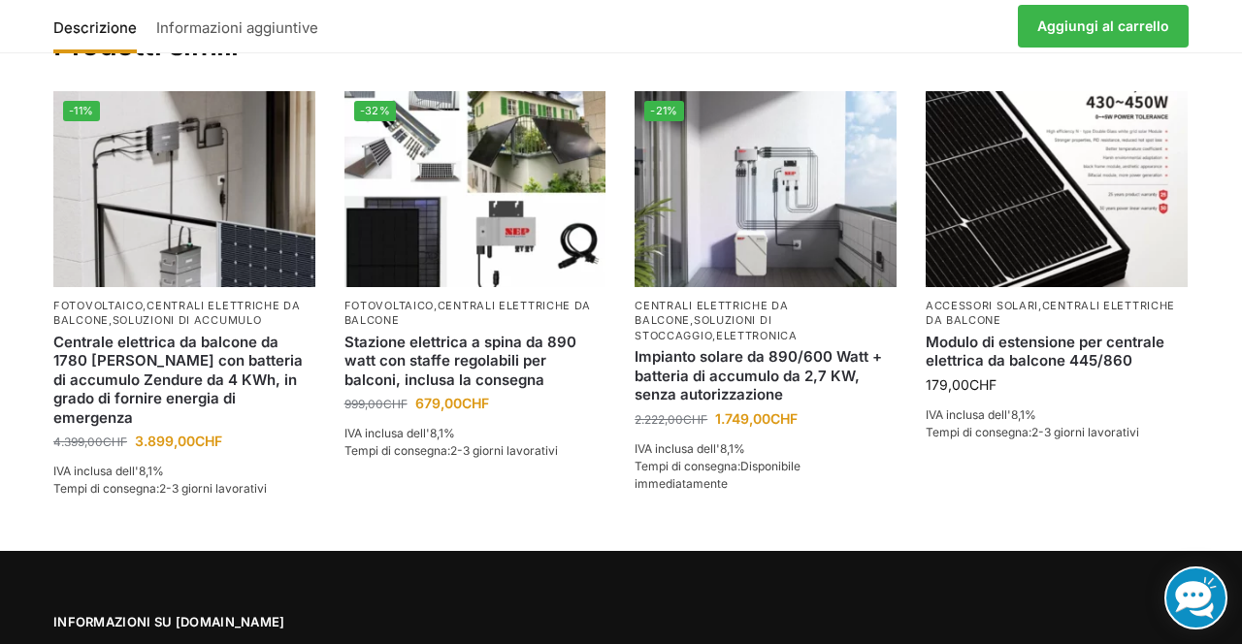
scroll to position [3286, 0]
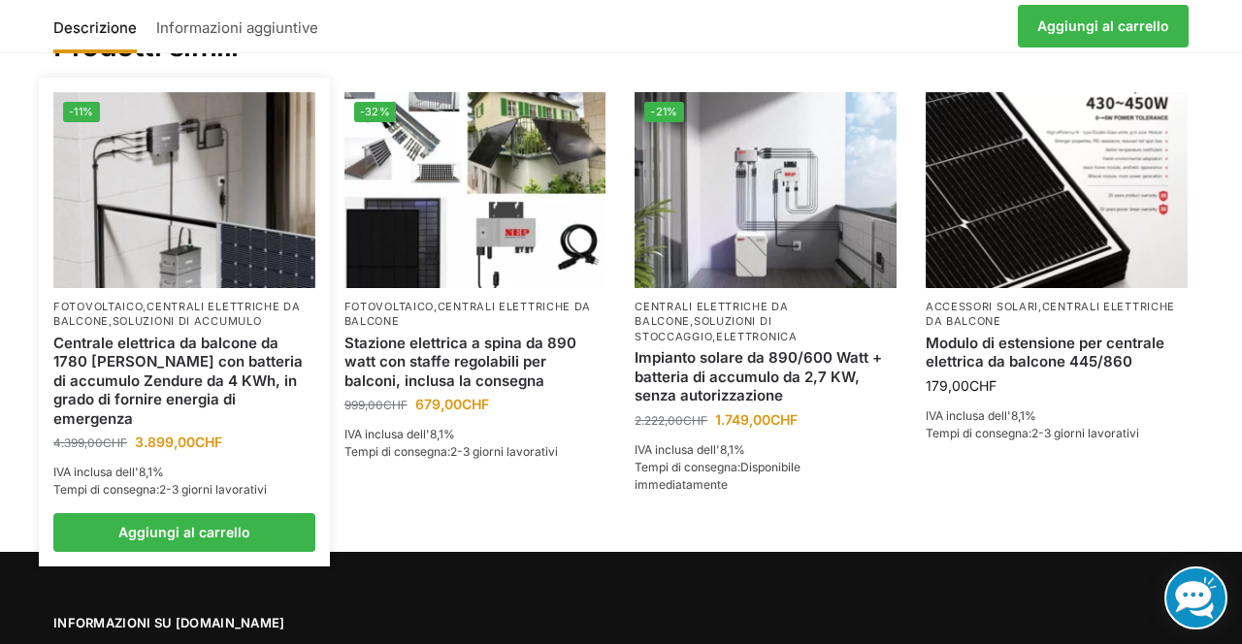
click at [187, 245] on img at bounding box center [184, 190] width 262 height 196
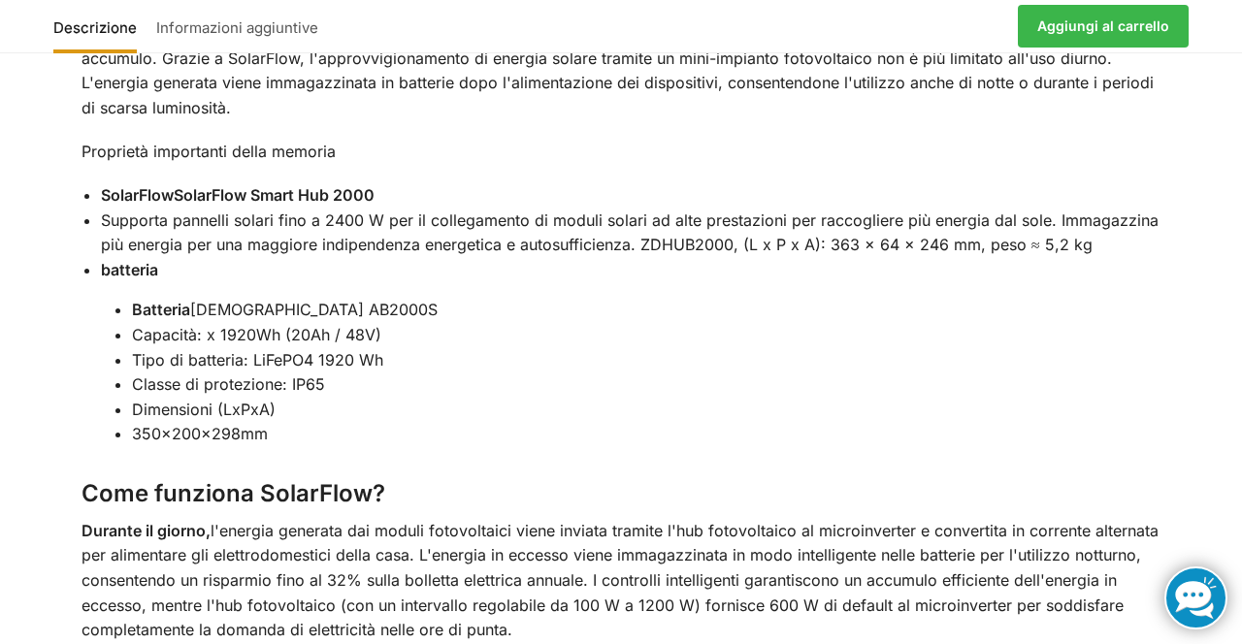
scroll to position [2629, 0]
click at [1226, 499] on div "Descrizione Informazioni aggiuntive Utilizza l'elettricità prodotta di giorno a…" at bounding box center [621, 256] width 1242 height 2588
click at [662, 139] on p "Proprietà importanti della memoria" at bounding box center [622, 151] width 1080 height 25
click at [1240, 370] on div "Descrizione Informazioni aggiuntive Utilizza l'elettricità prodotta di giorno a…" at bounding box center [621, 256] width 1242 height 2588
